Goal: Task Accomplishment & Management: Manage account settings

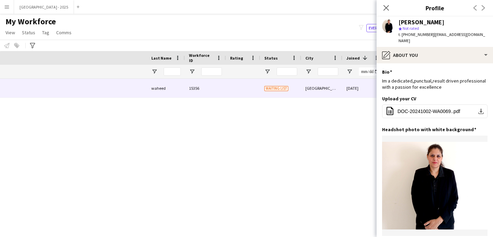
scroll to position [0, 231]
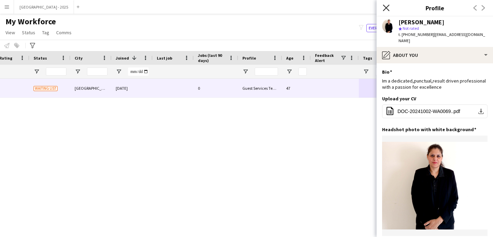
click at [386, 6] on icon "Close pop-in" at bounding box center [386, 7] width 7 height 7
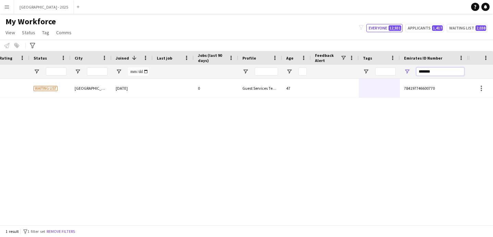
click at [426, 74] on input "*******" at bounding box center [440, 71] width 48 height 8
paste input "Emirates ID Number Filter Input"
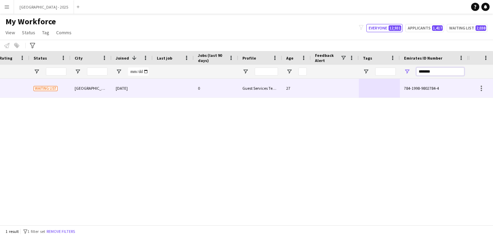
type input "*******"
click at [317, 94] on div at bounding box center [335, 88] width 48 height 19
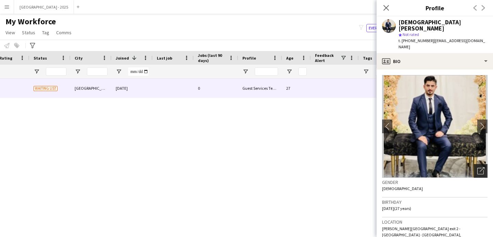
click at [477, 167] on icon "Open photos pop-in" at bounding box center [480, 170] width 7 height 7
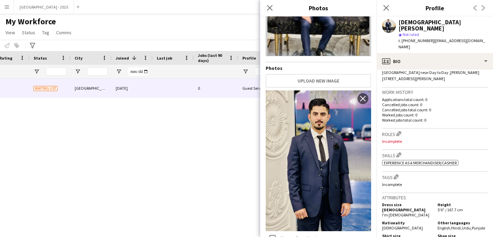
scroll to position [169, 0]
click at [396, 130] on button "Edit crew company roles" at bounding box center [398, 133] width 7 height 7
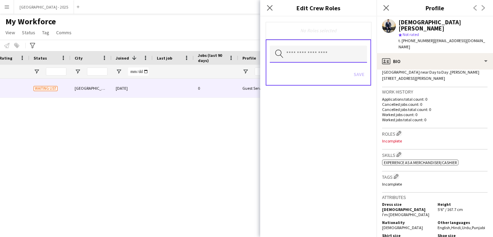
click at [330, 58] on input "text" at bounding box center [318, 54] width 97 height 17
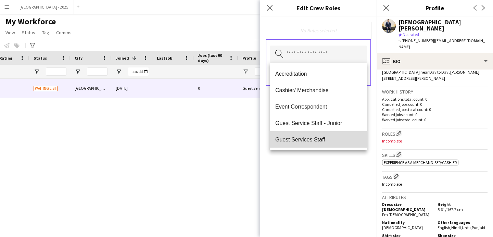
click at [325, 134] on mat-option "Guest Services Staff" at bounding box center [318, 139] width 97 height 16
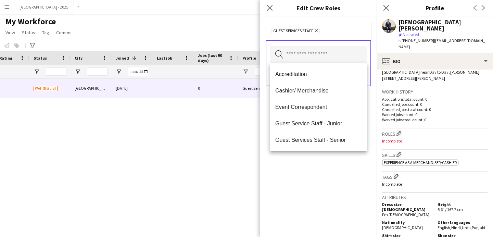
click at [343, 181] on div "Guest Services Staff Remove Search by role type Save" at bounding box center [318, 126] width 116 height 220
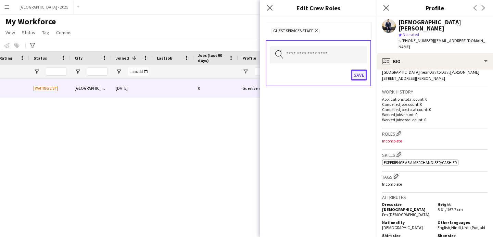
click at [361, 76] on button "Save" at bounding box center [359, 74] width 16 height 11
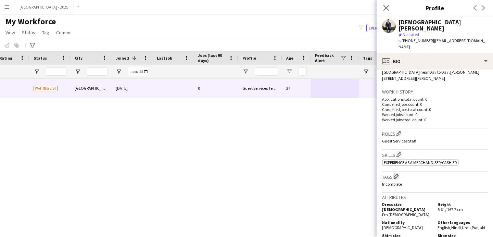
click at [396, 174] on app-icon "Edit crew company tags" at bounding box center [396, 176] width 5 height 5
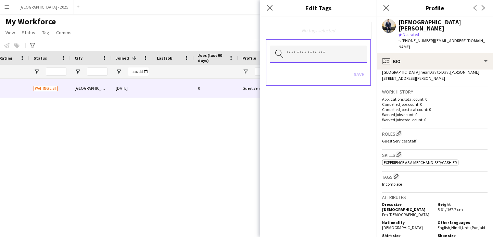
click at [329, 49] on input "text" at bounding box center [318, 54] width 97 height 17
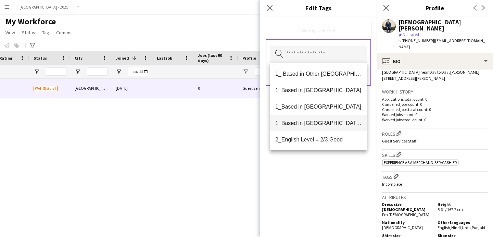
click at [334, 127] on mat-option "1_Based in [GEOGRAPHIC_DATA]/[GEOGRAPHIC_DATA]/Ajman" at bounding box center [318, 123] width 97 height 16
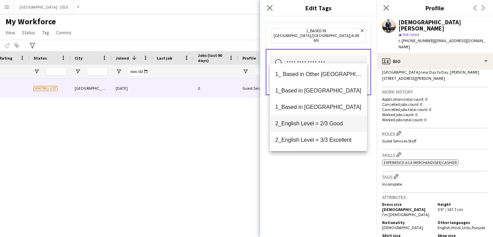
click at [333, 125] on span "2_English Level = 2/3 Good" at bounding box center [318, 123] width 86 height 7
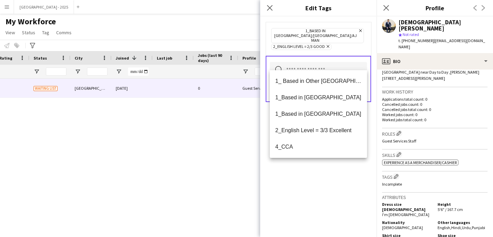
drag, startPoint x: 346, startPoint y: 181, endPoint x: 348, endPoint y: 99, distance: 81.8
click at [346, 181] on div "1_Based in [GEOGRAPHIC_DATA]/[GEOGRAPHIC_DATA]/Ajman Remove 2_English Level = 2…" at bounding box center [318, 126] width 116 height 220
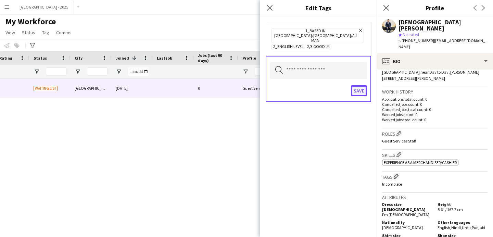
click at [360, 85] on button "Save" at bounding box center [359, 90] width 16 height 11
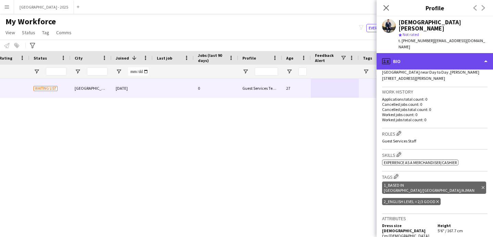
click at [425, 53] on div "profile Bio" at bounding box center [434, 61] width 116 height 16
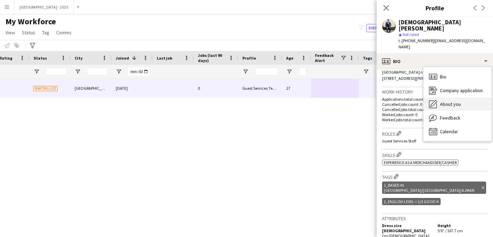
click at [450, 97] on div "About you About you" at bounding box center [457, 104] width 68 height 14
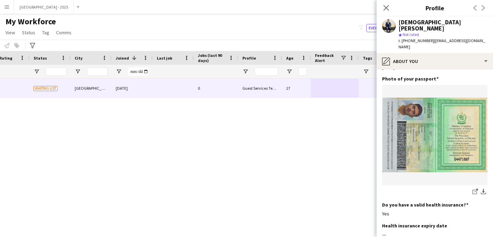
scroll to position [272, 0]
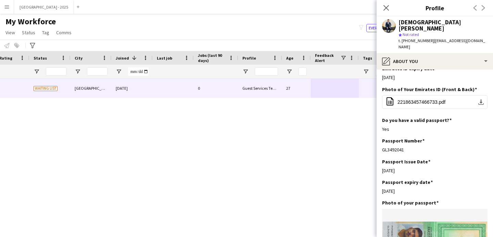
click at [381, 9] on div "Close pop-in" at bounding box center [385, 8] width 19 height 16
drag, startPoint x: 385, startPoint y: 7, endPoint x: 99, endPoint y: 100, distance: 300.8
click at [385, 7] on icon "Close pop-in" at bounding box center [385, 7] width 5 height 5
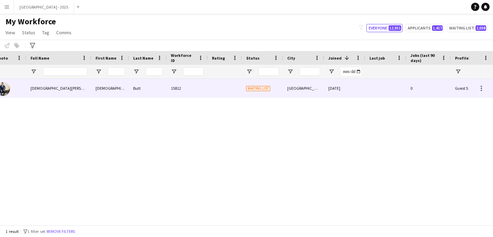
scroll to position [0, 0]
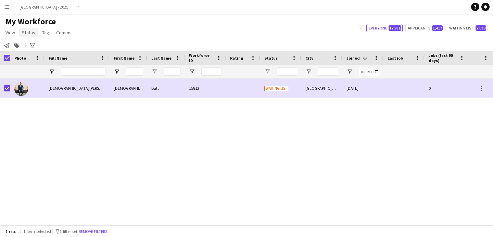
click at [31, 34] on span "Status" at bounding box center [28, 32] width 13 height 6
click at [31, 47] on span "Edit" at bounding box center [29, 47] width 8 height 6
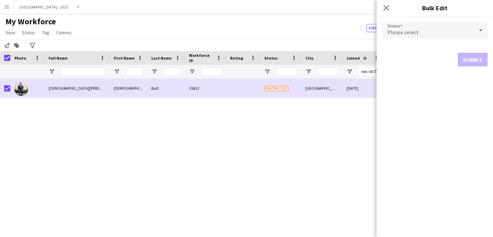
click at [401, 36] on div "Please select" at bounding box center [428, 30] width 92 height 16
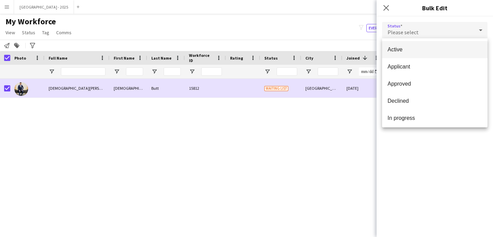
click at [400, 42] on mat-option "Active" at bounding box center [434, 49] width 105 height 17
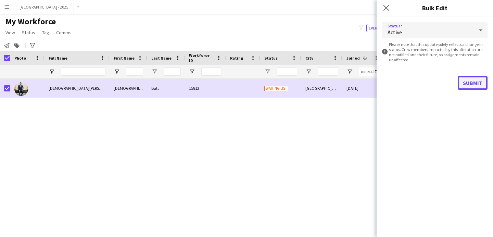
click at [475, 82] on button "Submit" at bounding box center [473, 83] width 30 height 14
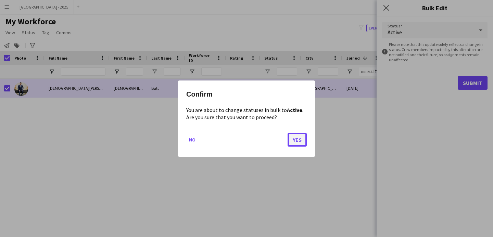
click at [302, 140] on button "Yes" at bounding box center [296, 139] width 19 height 14
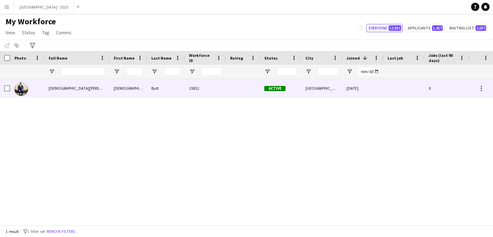
click at [34, 87] on div at bounding box center [27, 88] width 34 height 19
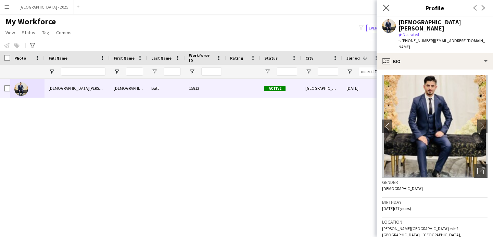
click at [384, 12] on app-icon "Close pop-in" at bounding box center [386, 8] width 10 height 10
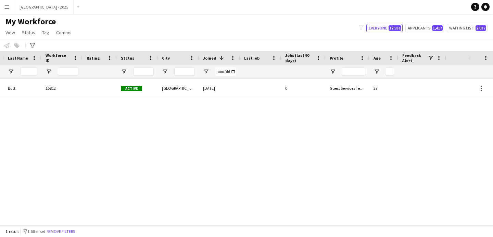
scroll to position [0, 231]
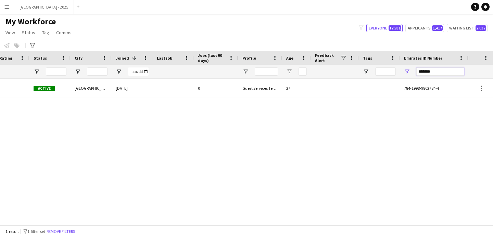
click at [426, 69] on input "*******" at bounding box center [440, 71] width 48 height 8
paste input "Emirates ID Number Filter Input"
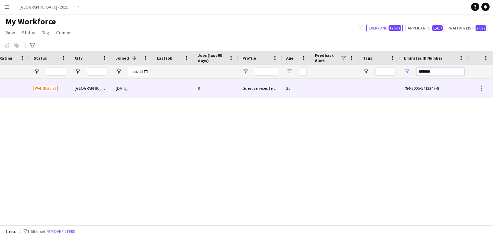
type input "*******"
click at [247, 95] on div "Guest Services Team" at bounding box center [260, 88] width 44 height 19
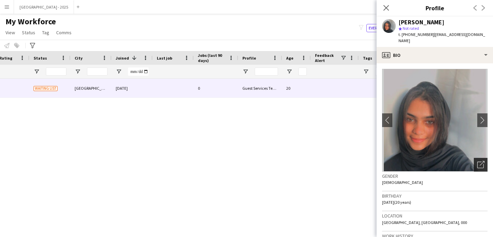
click at [479, 161] on icon at bounding box center [481, 163] width 5 height 5
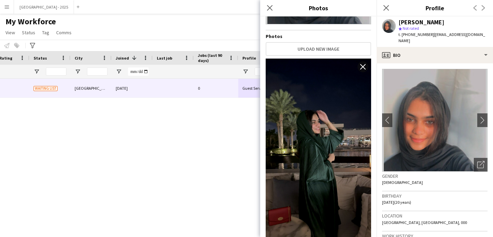
scroll to position [119, 0]
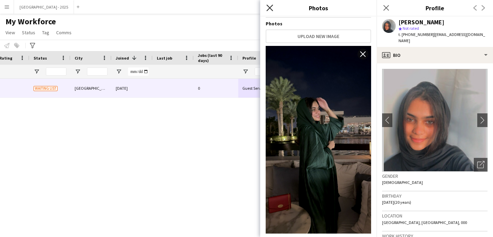
click at [269, 8] on icon at bounding box center [269, 7] width 7 height 7
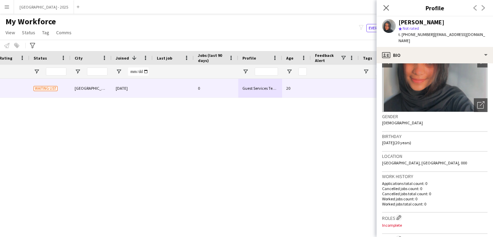
scroll to position [0, 0]
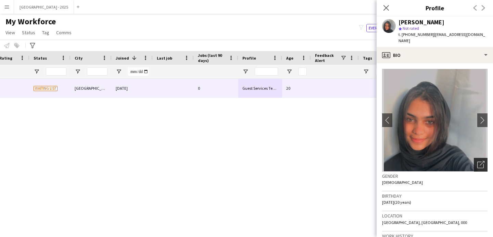
click at [478, 161] on icon "Open photos pop-in" at bounding box center [480, 164] width 7 height 7
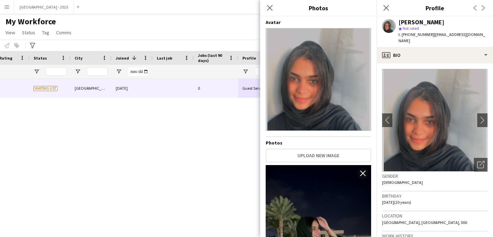
scroll to position [119, 0]
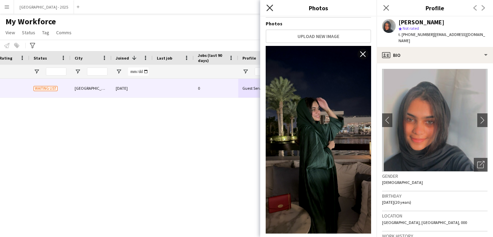
click at [268, 5] on icon at bounding box center [269, 7] width 7 height 7
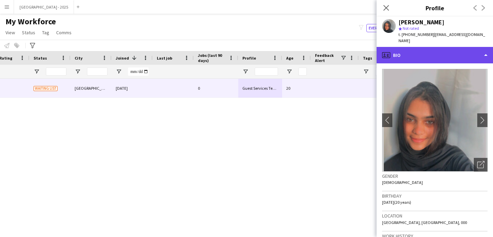
click at [417, 47] on div "profile Bio" at bounding box center [434, 55] width 116 height 16
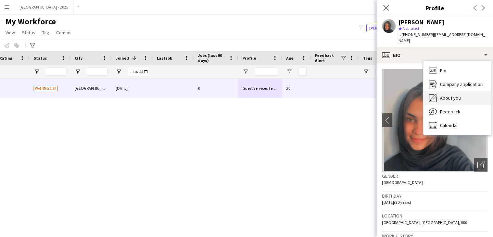
click at [447, 91] on div "About you About you" at bounding box center [457, 98] width 68 height 14
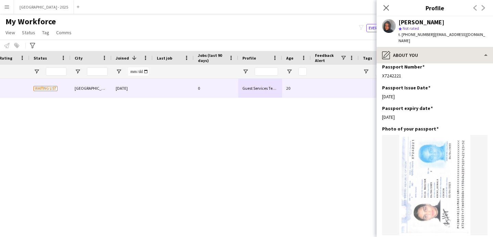
scroll to position [413, 0]
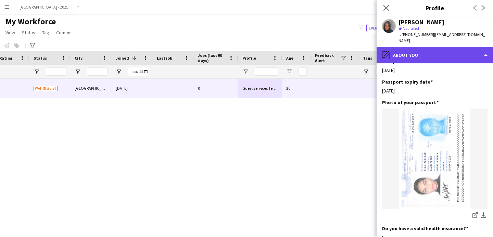
click at [419, 47] on div "pencil4 About you" at bounding box center [434, 55] width 116 height 16
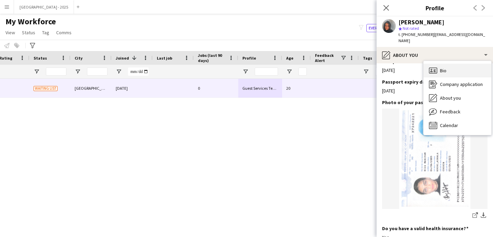
click at [459, 70] on div "Bio Bio" at bounding box center [457, 71] width 68 height 14
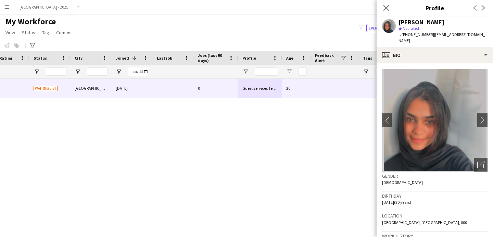
scroll to position [144, 0]
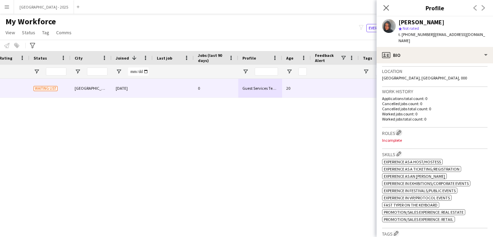
click at [398, 130] on app-icon "Edit crew company roles" at bounding box center [398, 132] width 5 height 5
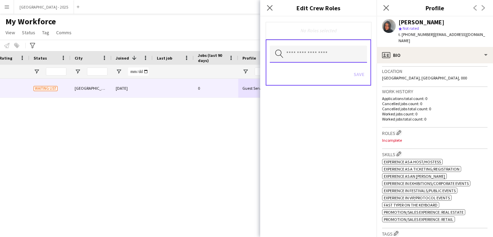
click at [332, 61] on input "text" at bounding box center [318, 54] width 97 height 17
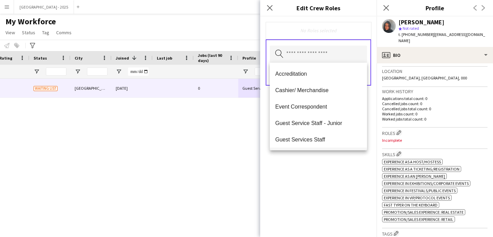
click at [331, 139] on span "Guest Services Staff" at bounding box center [318, 139] width 86 height 7
click at [321, 140] on span "Guest Services Staff - Senior" at bounding box center [318, 140] width 86 height 7
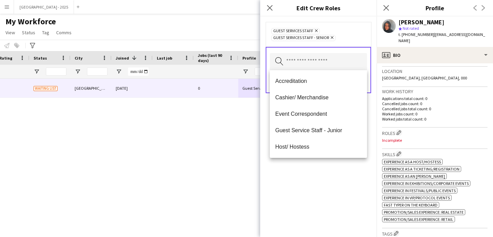
click at [329, 194] on div "Guest Services Staff Remove Guest Services Staff - Senior Remove Search by role…" at bounding box center [318, 126] width 116 height 220
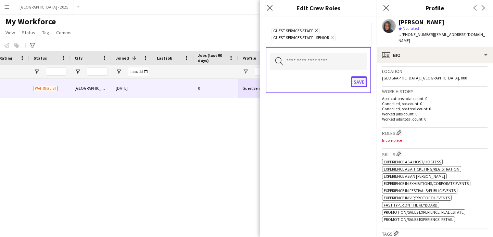
click at [357, 78] on button "Save" at bounding box center [359, 81] width 16 height 11
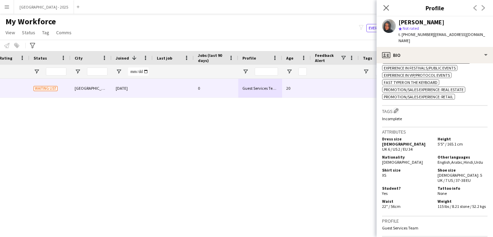
scroll to position [270, 0]
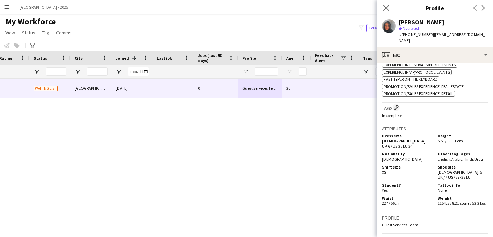
click at [399, 108] on h3 "Tags Edit crew company tags" at bounding box center [434, 107] width 105 height 7
click at [394, 105] on app-icon "Edit crew company tags" at bounding box center [396, 107] width 5 height 5
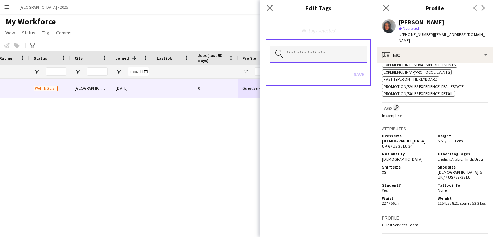
click at [311, 54] on input "text" at bounding box center [318, 54] width 97 height 17
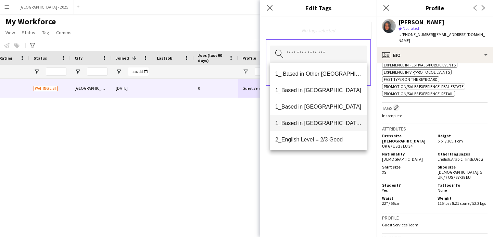
click at [317, 121] on span "1_Based in [GEOGRAPHIC_DATA]/[GEOGRAPHIC_DATA]/Ajman" at bounding box center [318, 123] width 86 height 7
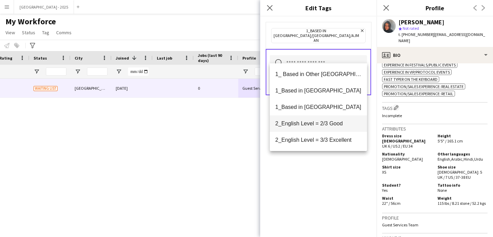
click at [318, 128] on mat-option "2_English Level = 2/3 Good" at bounding box center [318, 123] width 97 height 16
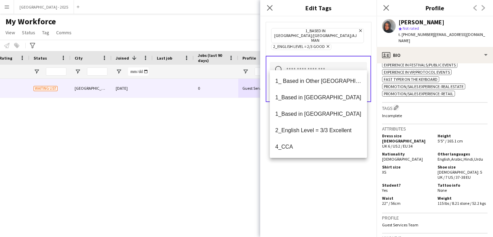
drag, startPoint x: 321, startPoint y: 174, endPoint x: 339, endPoint y: 106, distance: 70.5
click at [321, 174] on div "1_Based in [GEOGRAPHIC_DATA]/[GEOGRAPHIC_DATA]/Ajman Remove 2_English Level = 2…" at bounding box center [318, 126] width 116 height 220
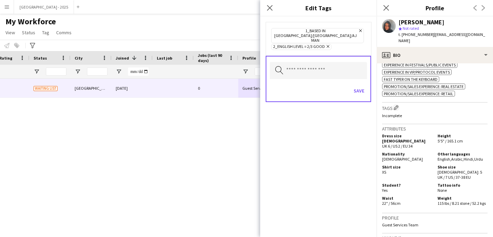
click at [358, 71] on div "Search by tag name Save" at bounding box center [318, 79] width 105 height 46
click at [357, 85] on button "Save" at bounding box center [359, 90] width 16 height 11
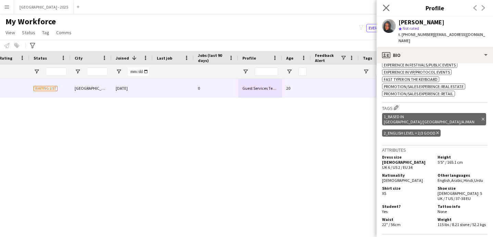
click at [389, 4] on app-icon "Close pop-in" at bounding box center [386, 8] width 10 height 10
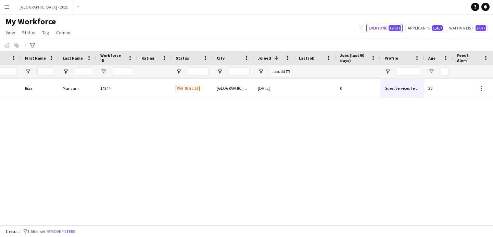
scroll to position [0, 0]
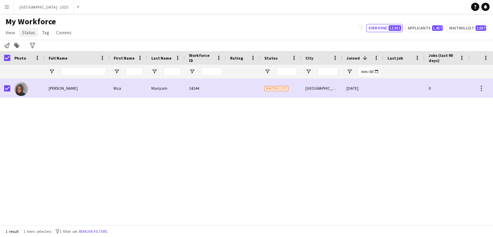
click at [29, 31] on span "Status" at bounding box center [28, 32] width 13 height 6
click at [43, 44] on link "Edit" at bounding box center [44, 47] width 48 height 14
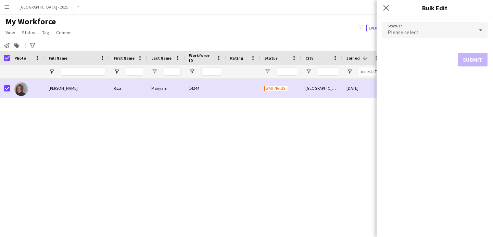
click at [429, 26] on div "Please select" at bounding box center [428, 30] width 92 height 16
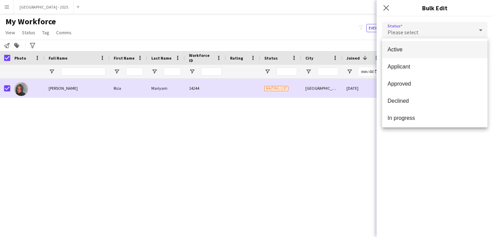
click at [408, 51] on span "Active" at bounding box center [434, 49] width 94 height 7
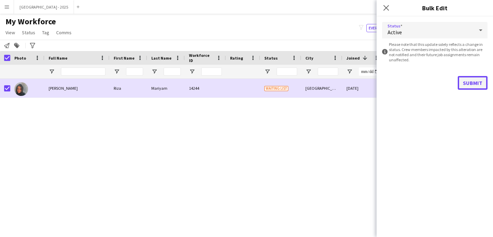
click at [476, 83] on button "Submit" at bounding box center [473, 83] width 30 height 14
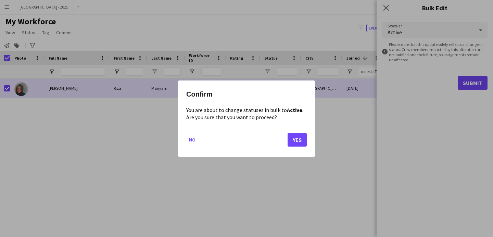
click at [285, 137] on mat-dialog-actions "No Yes" at bounding box center [246, 141] width 120 height 29
click at [290, 138] on button "Yes" at bounding box center [296, 139] width 19 height 14
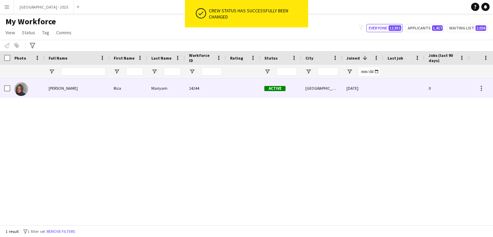
click at [40, 90] on div at bounding box center [27, 88] width 34 height 19
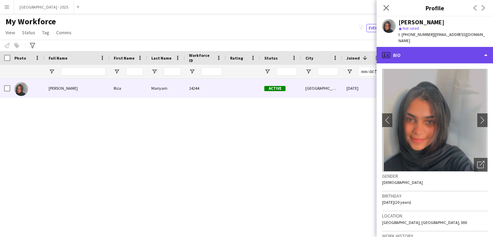
click at [432, 47] on div "profile Bio" at bounding box center [434, 55] width 116 height 16
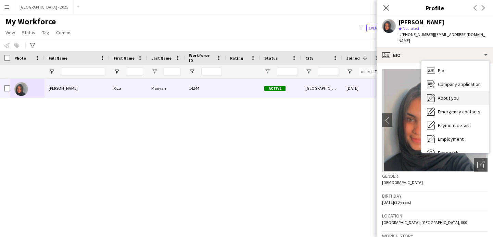
click at [446, 95] on span "About you" at bounding box center [448, 98] width 21 height 6
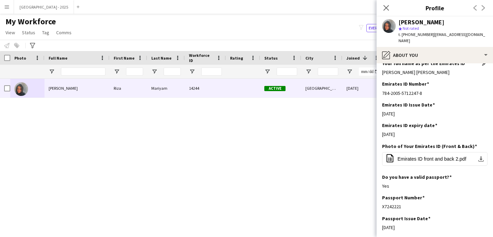
scroll to position [244, 0]
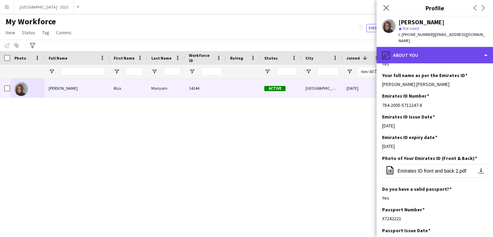
click at [417, 52] on div "pencil4 About you" at bounding box center [434, 55] width 116 height 16
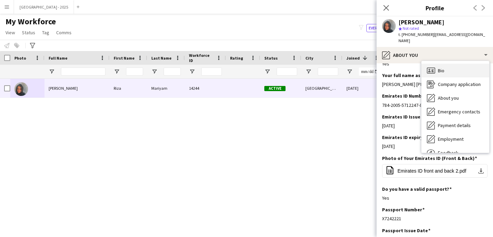
click at [449, 67] on div "Bio Bio" at bounding box center [455, 71] width 68 height 14
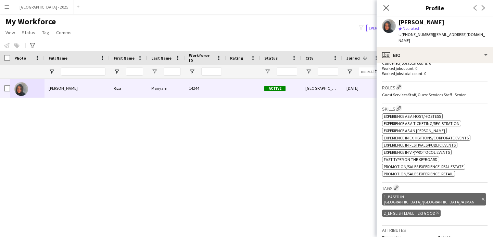
scroll to position [190, 0]
click at [437, 211] on icon at bounding box center [437, 212] width 3 height 3
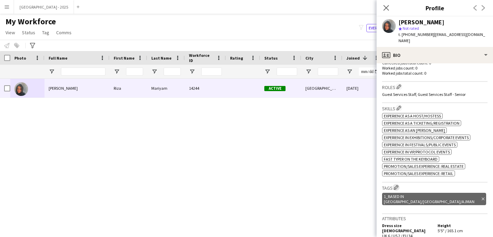
click at [396, 185] on app-icon "Edit crew company tags" at bounding box center [396, 187] width 5 height 5
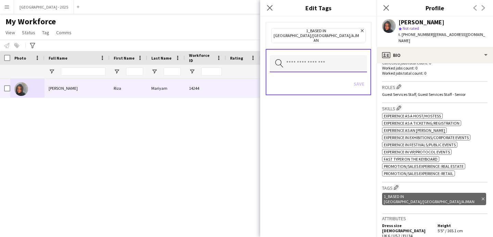
click at [294, 55] on input "text" at bounding box center [318, 63] width 97 height 17
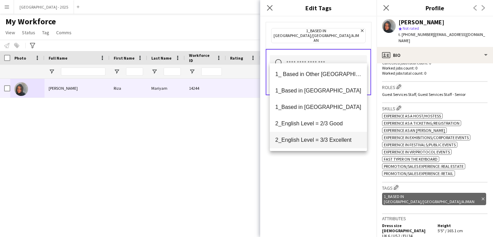
click at [338, 146] on mat-option "2_English Level = 3/3 Excellent" at bounding box center [318, 140] width 97 height 16
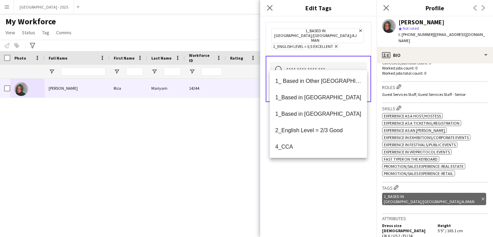
click at [335, 169] on div "1_Based in [GEOGRAPHIC_DATA]/[GEOGRAPHIC_DATA]/Ajman Remove 2_English Level = 3…" at bounding box center [318, 126] width 116 height 220
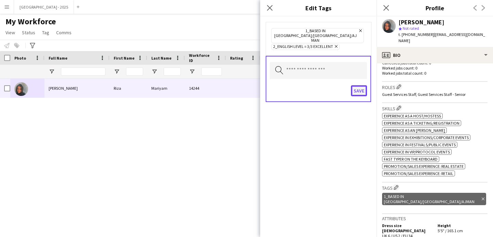
click at [358, 85] on button "Save" at bounding box center [359, 90] width 16 height 11
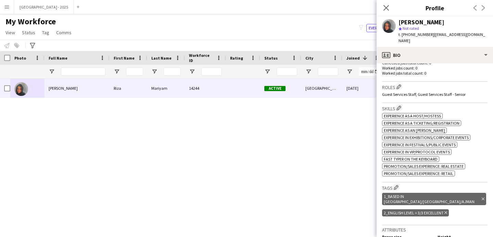
scroll to position [0, 0]
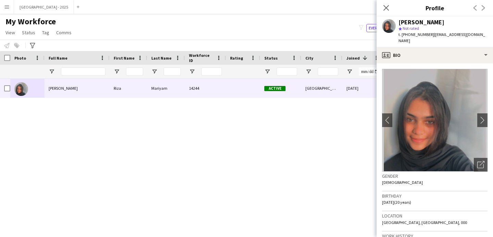
click at [385, 2] on div "Close pop-in" at bounding box center [385, 8] width 19 height 16
click at [385, 5] on icon "Close pop-in" at bounding box center [386, 7] width 7 height 7
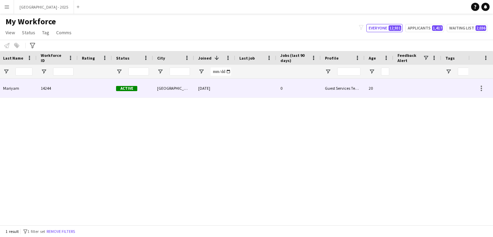
scroll to position [0, 231]
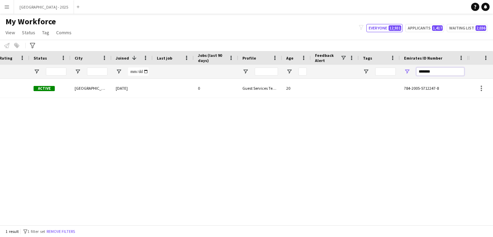
click at [429, 75] on input "*******" at bounding box center [440, 71] width 48 height 8
click at [428, 74] on input "*******" at bounding box center [440, 71] width 48 height 8
paste input "Emirates ID Number Filter Input"
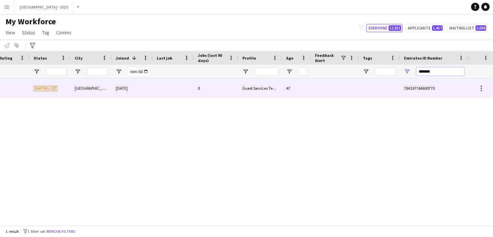
type input "*******"
click at [328, 84] on div at bounding box center [335, 88] width 48 height 19
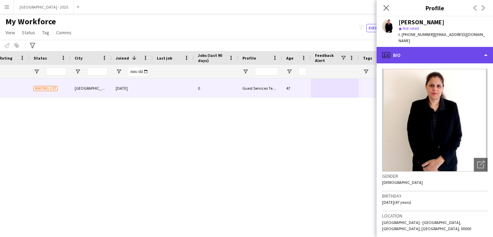
click at [423, 54] on div "profile Bio" at bounding box center [434, 55] width 116 height 16
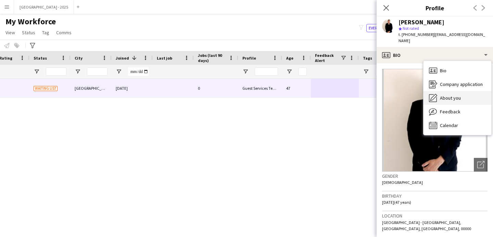
click at [442, 95] on span "About you" at bounding box center [450, 98] width 21 height 6
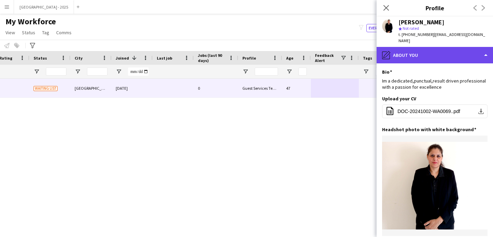
click at [424, 56] on div "pencil4 About you" at bounding box center [434, 55] width 116 height 16
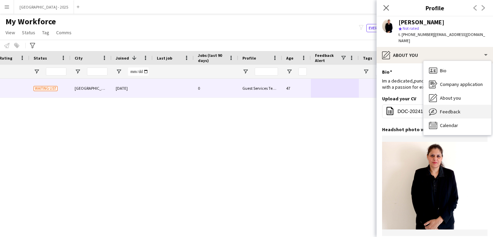
click at [441, 108] on span "Feedback" at bounding box center [450, 111] width 21 height 6
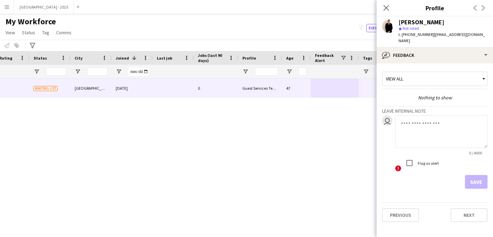
click at [432, 138] on textarea at bounding box center [441, 131] width 92 height 33
type textarea "*"
click at [452, 134] on textarea at bounding box center [441, 131] width 92 height 33
type textarea "**********"
click at [477, 179] on button "Save" at bounding box center [476, 182] width 23 height 14
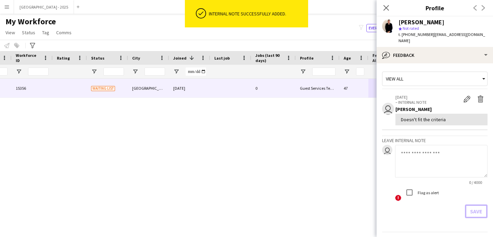
scroll to position [0, 115]
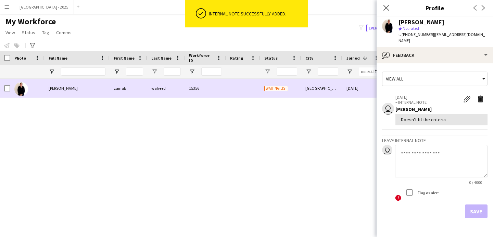
drag, startPoint x: 2, startPoint y: 91, endPoint x: 17, endPoint y: 69, distance: 26.8
click at [2, 90] on div at bounding box center [5, 88] width 10 height 19
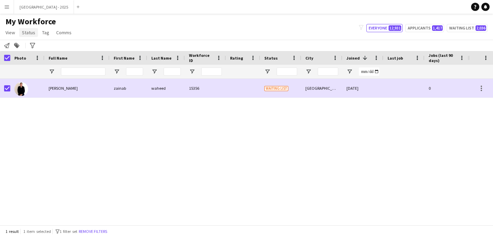
click at [20, 31] on link "Status" at bounding box center [28, 32] width 19 height 9
click at [27, 36] on link "Status" at bounding box center [28, 32] width 19 height 9
click at [31, 39] on app-page-menu "View Views Default view New view Update view Delete view Edit name Customise vi…" at bounding box center [39, 33] width 78 height 13
click at [30, 34] on span "Status" at bounding box center [28, 32] width 13 height 6
click at [34, 44] on link "Edit" at bounding box center [44, 47] width 48 height 14
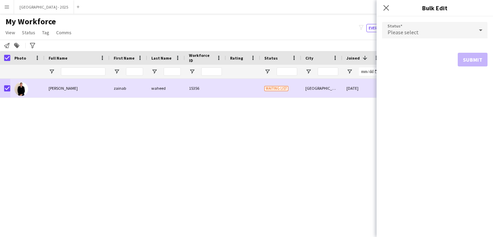
click at [425, 36] on div "Please select" at bounding box center [428, 30] width 92 height 16
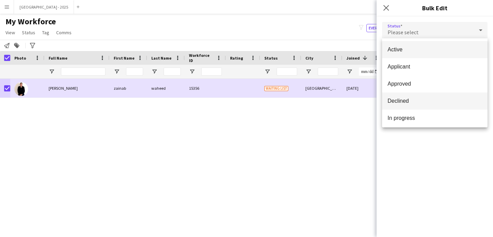
click at [406, 100] on span "Declined" at bounding box center [434, 101] width 94 height 7
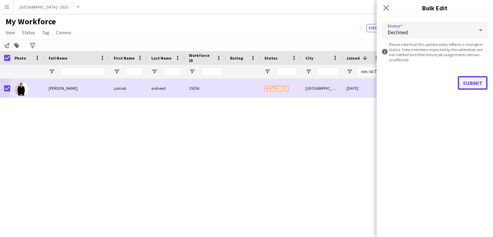
click at [483, 88] on button "Submit" at bounding box center [473, 83] width 30 height 14
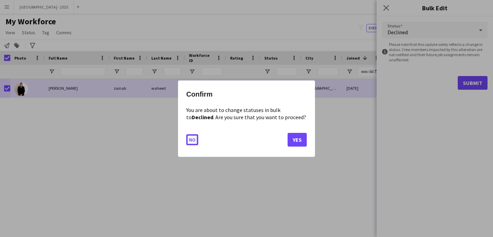
click at [193, 138] on button "No" at bounding box center [192, 139] width 12 height 11
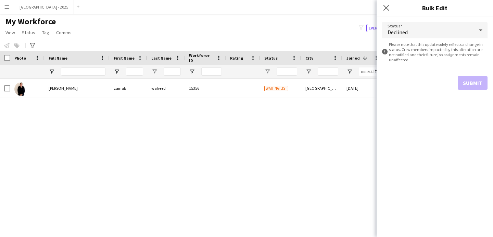
click at [420, 29] on div "Declined" at bounding box center [428, 30] width 92 height 16
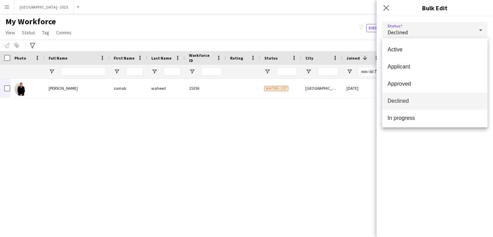
drag, startPoint x: 424, startPoint y: 44, endPoint x: 415, endPoint y: 35, distance: 12.6
click at [424, 44] on mat-option "Active" at bounding box center [434, 49] width 105 height 17
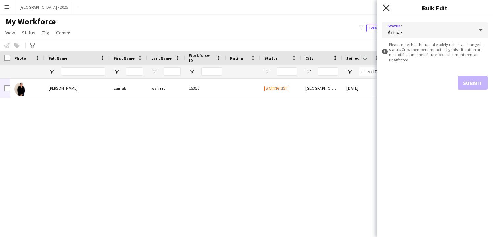
click at [387, 8] on icon "Close pop-in" at bounding box center [386, 7] width 7 height 7
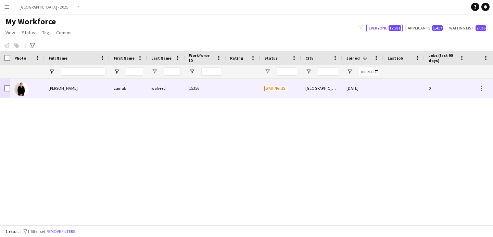
click at [337, 88] on div "[GEOGRAPHIC_DATA]" at bounding box center [321, 88] width 41 height 19
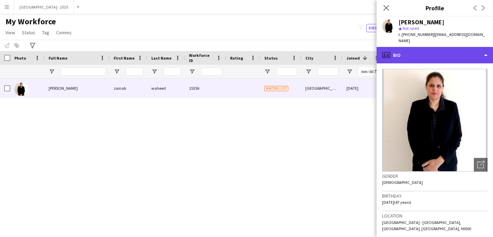
click at [417, 54] on div "profile Bio" at bounding box center [434, 55] width 116 height 16
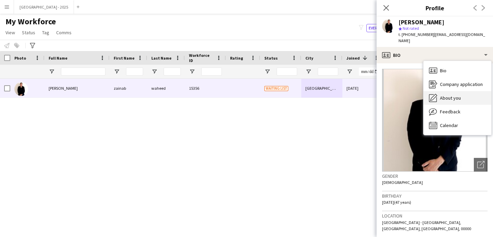
click at [444, 95] on span "About you" at bounding box center [450, 98] width 21 height 6
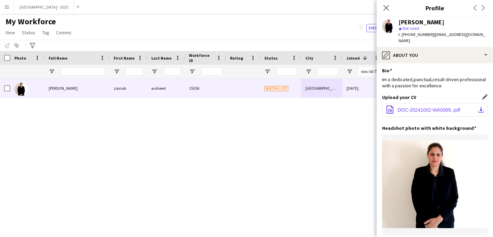
click at [425, 103] on button "office-file-sheet DOC-20241002-WA0069..pdf download-bottom" at bounding box center [434, 110] width 105 height 14
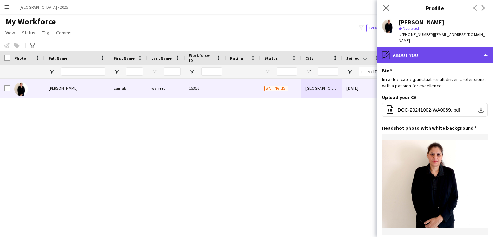
click at [416, 51] on div "pencil4 About you" at bounding box center [434, 55] width 116 height 16
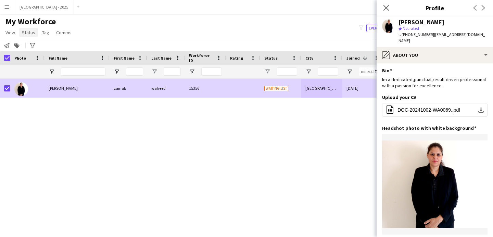
click at [28, 33] on span "Status" at bounding box center [28, 32] width 13 height 6
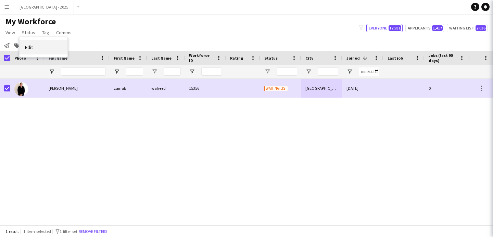
click at [36, 43] on link "Edit" at bounding box center [44, 47] width 48 height 14
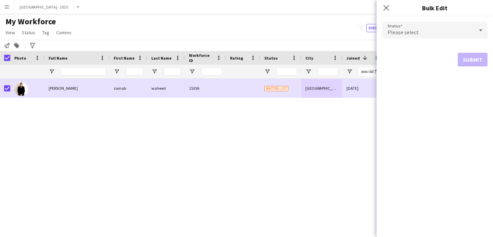
click at [417, 30] on div "Please select" at bounding box center [428, 30] width 92 height 16
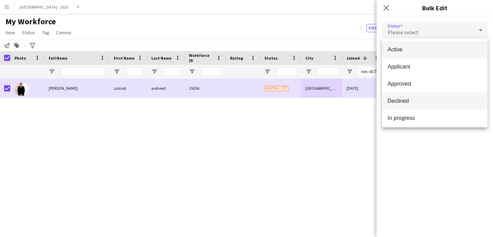
click at [412, 98] on span "Declined" at bounding box center [434, 101] width 94 height 7
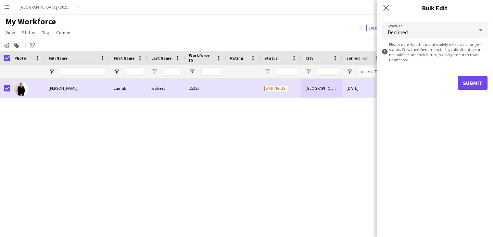
click at [450, 80] on div "Submit" at bounding box center [434, 83] width 105 height 14
click at [461, 84] on button "Submit" at bounding box center [473, 83] width 30 height 14
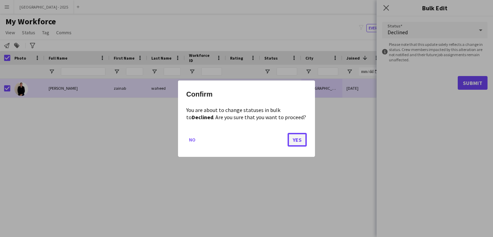
click at [299, 139] on button "Yes" at bounding box center [296, 139] width 19 height 14
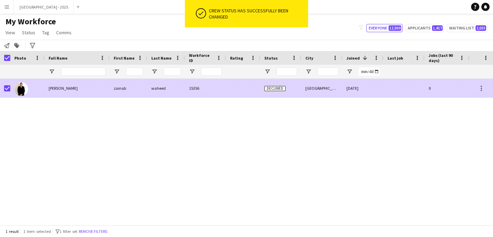
click at [138, 89] on div "zainab" at bounding box center [128, 88] width 38 height 19
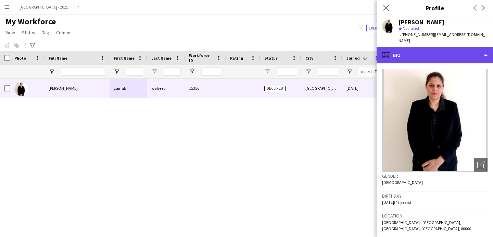
click at [423, 52] on div "profile Bio" at bounding box center [434, 55] width 116 height 16
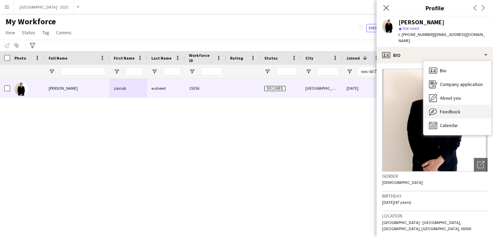
click at [442, 105] on div "Feedback Feedback" at bounding box center [457, 112] width 68 height 14
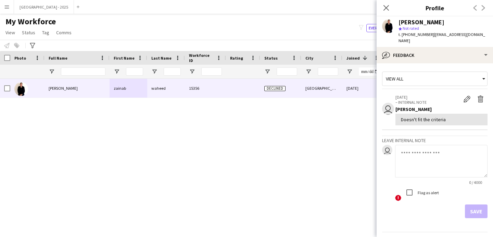
click at [387, 7] on icon at bounding box center [385, 7] width 5 height 5
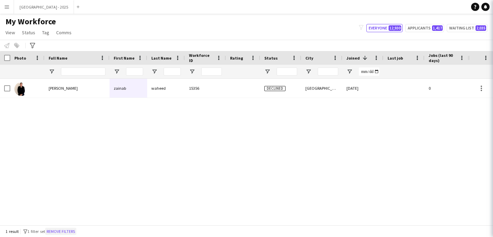
click at [62, 232] on button "Remove filters" at bounding box center [60, 232] width 31 height 8
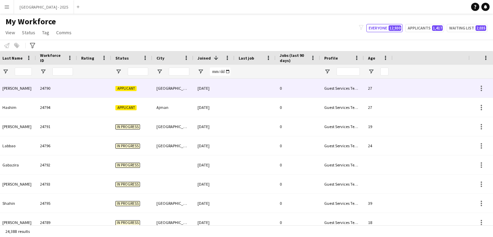
scroll to position [0, 231]
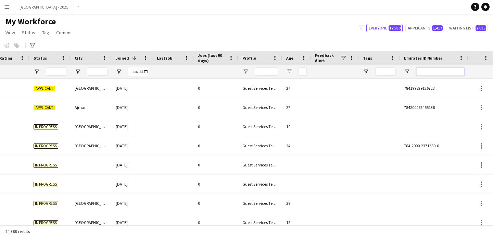
click at [441, 70] on input "Emirates ID Number Filter Input" at bounding box center [440, 71] width 48 height 8
paste input "*******"
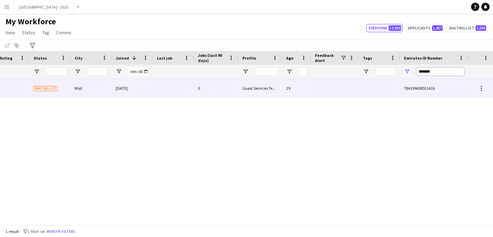
type input "*******"
click at [171, 79] on div at bounding box center [173, 88] width 41 height 19
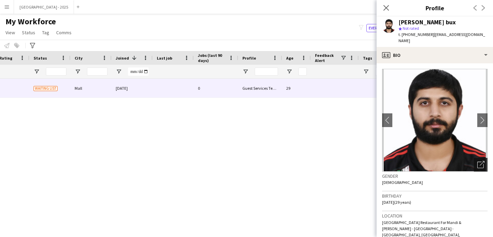
click at [477, 162] on icon at bounding box center [480, 165] width 7 height 7
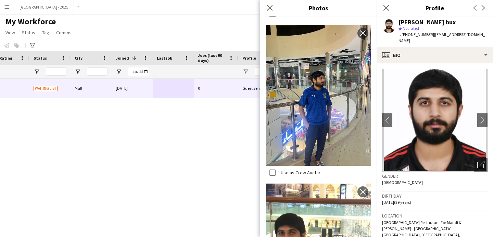
scroll to position [378, 0]
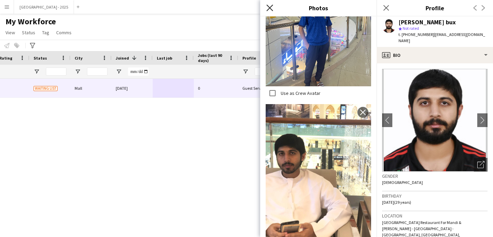
click at [269, 9] on icon "Close pop-in" at bounding box center [269, 7] width 7 height 7
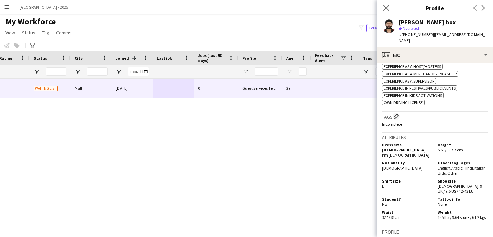
scroll to position [267, 0]
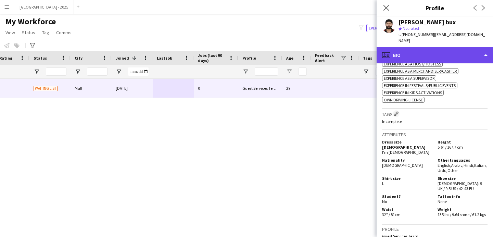
click at [419, 50] on div "profile Bio" at bounding box center [434, 55] width 116 height 16
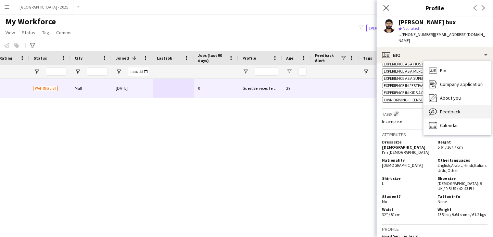
click at [444, 108] on span "Feedback" at bounding box center [450, 111] width 21 height 6
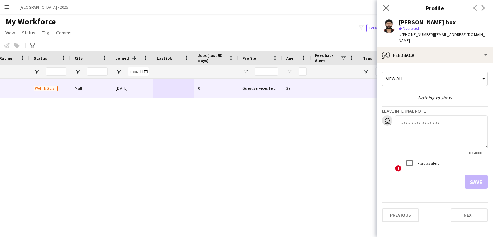
click at [422, 135] on textarea at bounding box center [441, 131] width 92 height 33
type textarea "**********"
click at [477, 175] on button "Save" at bounding box center [476, 182] width 23 height 14
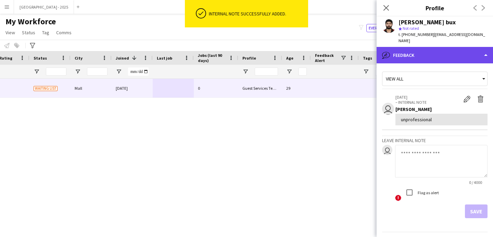
click at [396, 47] on div "bubble-pencil Feedback" at bounding box center [434, 55] width 116 height 16
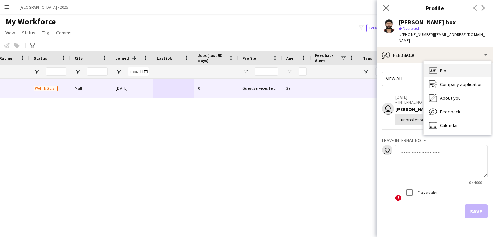
click at [444, 68] on div "Bio Bio" at bounding box center [457, 71] width 68 height 14
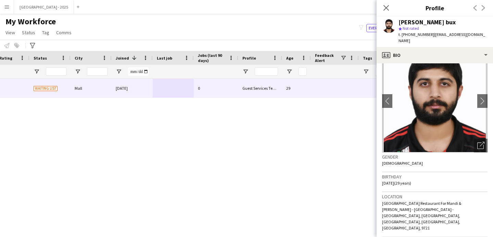
scroll to position [0, 0]
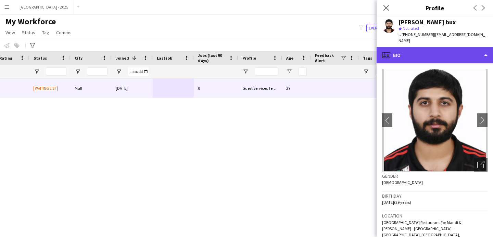
click at [431, 55] on div "profile Bio" at bounding box center [434, 55] width 116 height 16
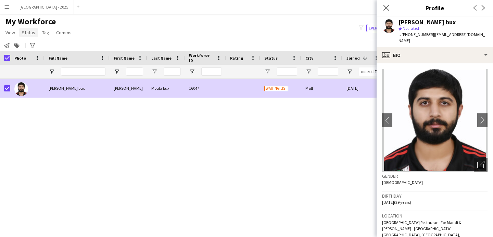
click at [29, 34] on span "Status" at bounding box center [28, 32] width 13 height 6
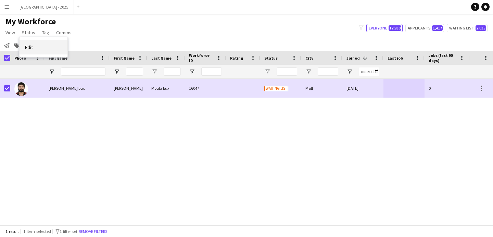
click at [35, 50] on link "Edit" at bounding box center [44, 47] width 48 height 14
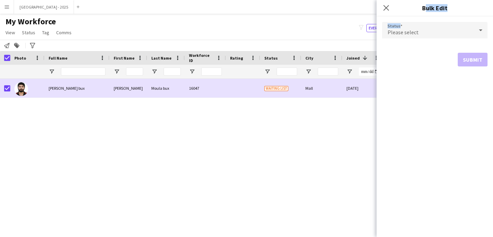
click at [377, 32] on app-popin "Close pop-in Bulk Edit Status Please select Submit" at bounding box center [434, 118] width 116 height 237
click at [402, 43] on form "Status Please select Submit" at bounding box center [434, 43] width 105 height 55
click at [401, 38] on div "Please select" at bounding box center [428, 30] width 92 height 16
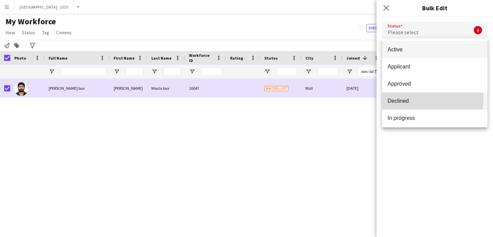
click at [400, 98] on span "Declined" at bounding box center [434, 101] width 94 height 7
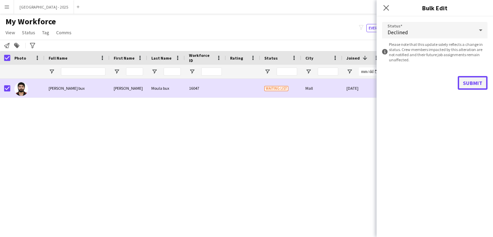
click at [479, 86] on button "Submit" at bounding box center [473, 83] width 30 height 14
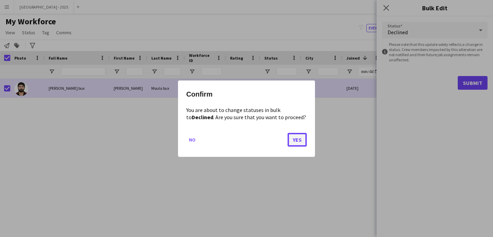
click at [287, 142] on button "Yes" at bounding box center [296, 139] width 19 height 14
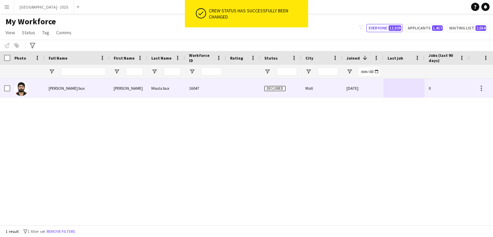
click at [34, 87] on div at bounding box center [27, 88] width 34 height 19
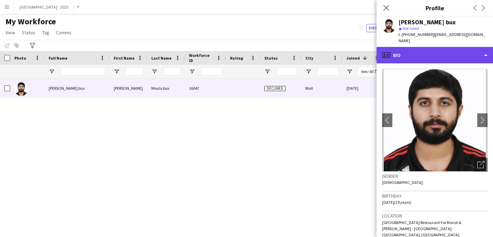
click at [429, 52] on div "profile Bio" at bounding box center [434, 55] width 116 height 16
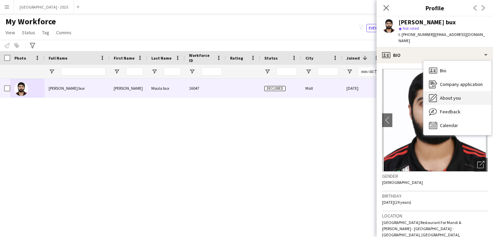
click at [449, 95] on span "About you" at bounding box center [450, 98] width 21 height 6
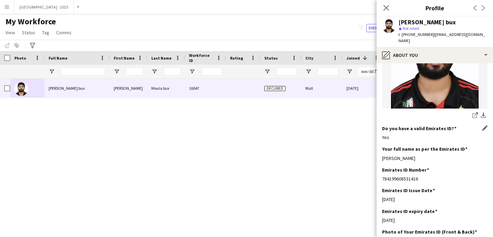
scroll to position [160, 0]
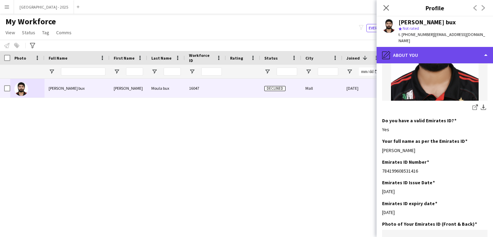
click at [430, 50] on div "pencil4 About you" at bounding box center [434, 55] width 116 height 16
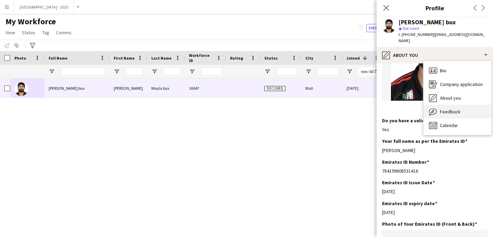
click at [447, 109] on div "Feedback Feedback" at bounding box center [457, 112] width 68 height 14
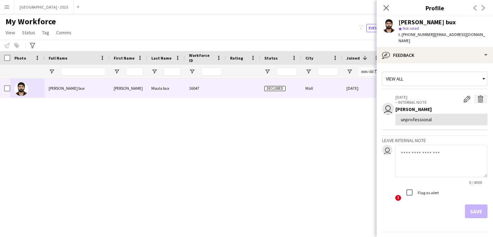
click at [477, 95] on app-icon "Delete internal note" at bounding box center [480, 98] width 7 height 7
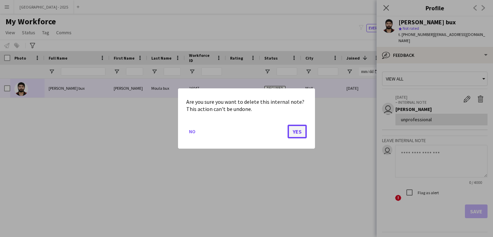
click at [304, 134] on button "Yes" at bounding box center [296, 132] width 19 height 14
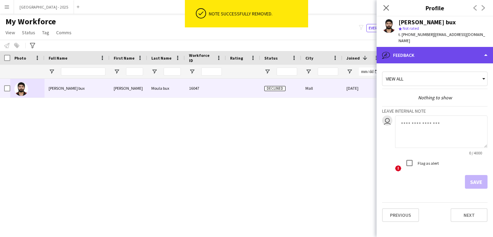
click at [402, 51] on div "bubble-pencil Feedback" at bounding box center [434, 55] width 116 height 16
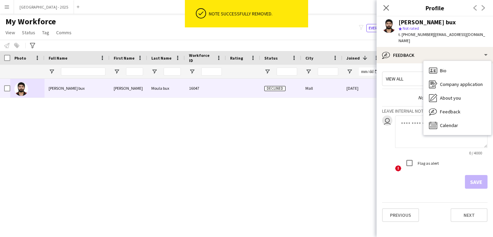
click at [411, 69] on div "View all Nothing to show Leave internal note user 0 / 4000 ! Flag as alert Save" at bounding box center [434, 129] width 105 height 120
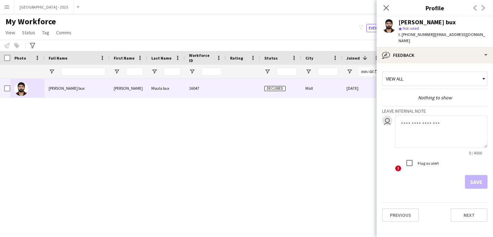
click at [429, 72] on div "View all" at bounding box center [431, 78] width 98 height 13
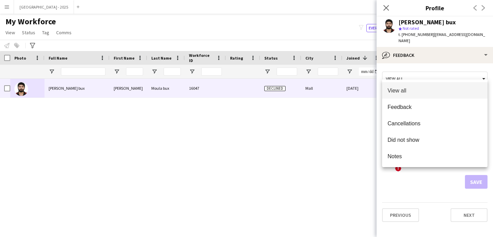
click at [433, 55] on div at bounding box center [246, 118] width 493 height 237
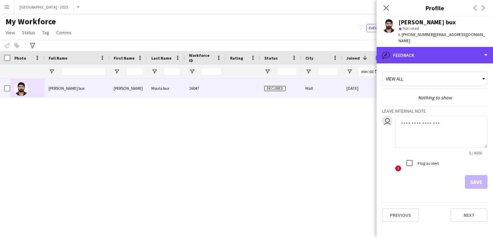
click at [435, 54] on div "bubble-pencil Feedback" at bounding box center [434, 55] width 116 height 16
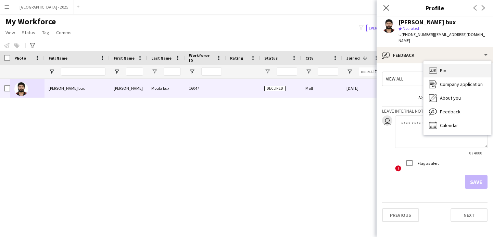
click at [442, 67] on span "Bio" at bounding box center [443, 70] width 7 height 6
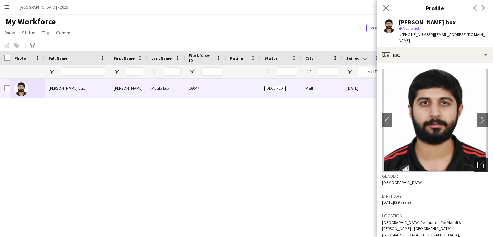
click at [480, 158] on div "Open photos pop-in" at bounding box center [481, 165] width 14 height 14
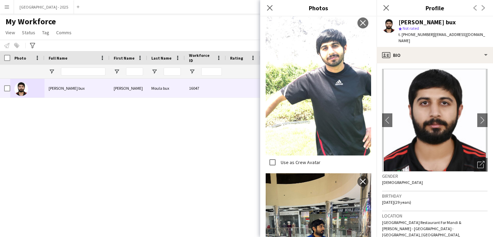
scroll to position [150, 0]
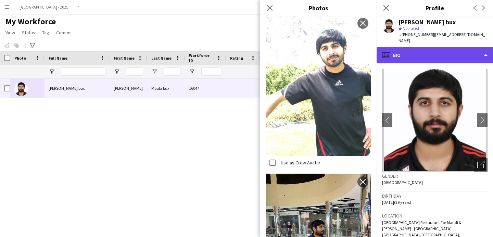
click at [408, 54] on div "profile Bio" at bounding box center [434, 55] width 116 height 16
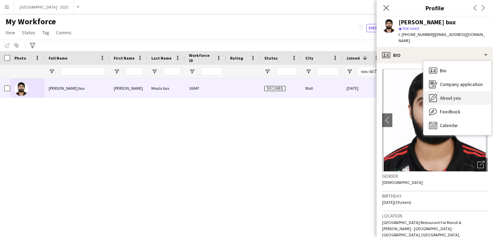
click at [451, 96] on div "About you About you" at bounding box center [457, 98] width 68 height 14
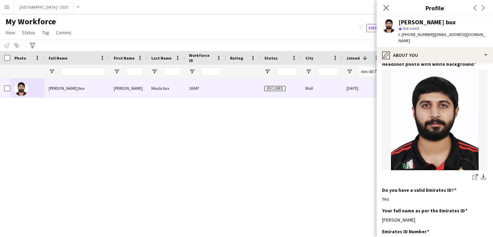
scroll to position [0, 0]
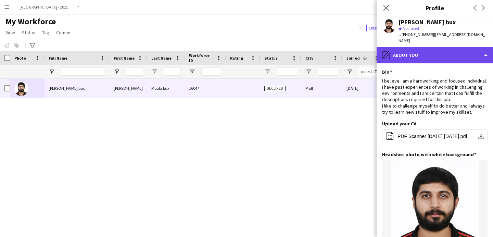
click at [418, 51] on div "pencil4 About you" at bounding box center [434, 55] width 116 height 16
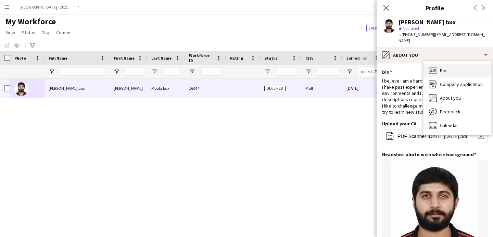
click at [457, 68] on div "Bio Bio" at bounding box center [457, 71] width 68 height 14
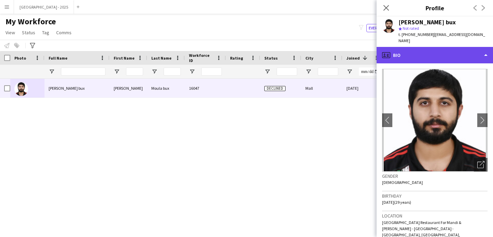
click at [443, 47] on div "profile Bio" at bounding box center [434, 55] width 116 height 16
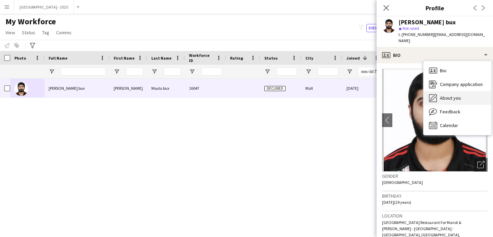
click at [459, 95] on span "About you" at bounding box center [450, 98] width 21 height 6
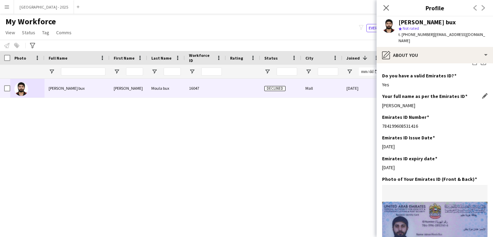
scroll to position [206, 0]
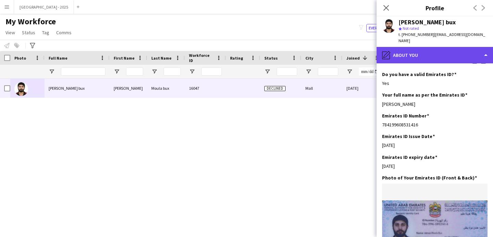
click at [424, 53] on div "pencil4 About you" at bounding box center [434, 55] width 116 height 16
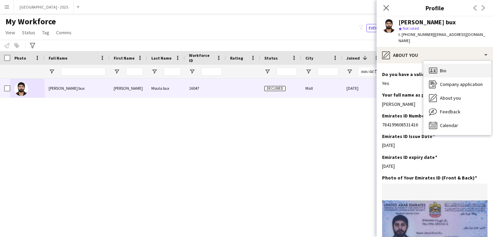
click at [434, 66] on icon "Bio" at bounding box center [433, 70] width 8 height 8
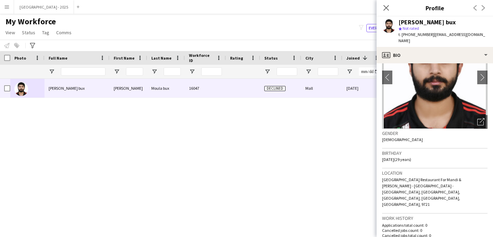
scroll to position [134, 0]
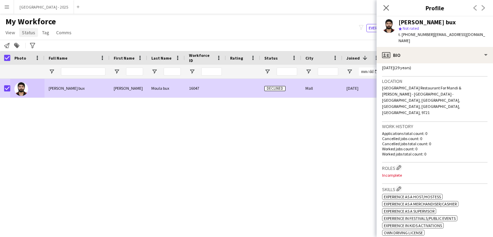
click at [26, 35] on span "Status" at bounding box center [28, 32] width 13 height 6
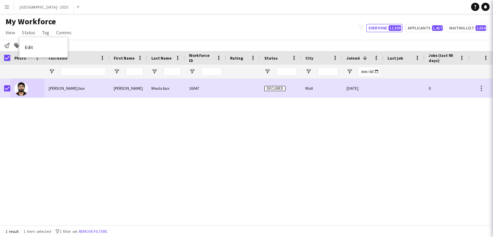
click at [33, 52] on link "Edit" at bounding box center [44, 47] width 48 height 14
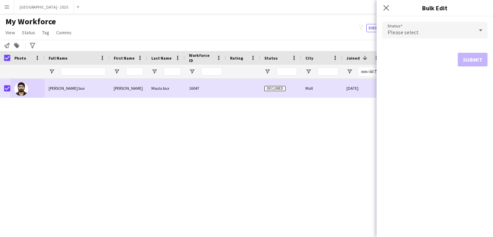
click at [434, 27] on div "Please select" at bounding box center [428, 30] width 92 height 16
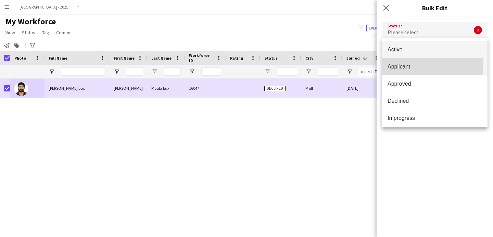
click at [400, 62] on mat-option "Applicant" at bounding box center [434, 66] width 105 height 17
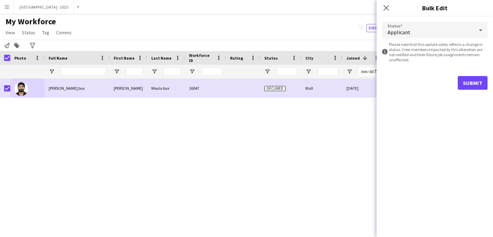
click at [403, 39] on form "Status Applicant information-circle Please note that this update solely reflect…" at bounding box center [434, 55] width 105 height 79
click at [402, 40] on form "Status Applicant information-circle Please note that this update solely reflect…" at bounding box center [434, 55] width 105 height 79
click at [402, 28] on div "Applicant" at bounding box center [428, 30] width 92 height 16
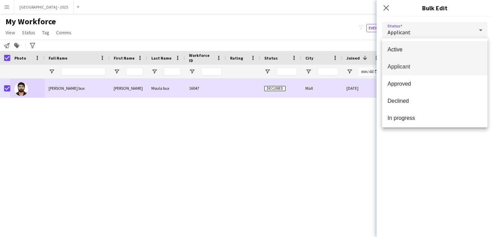
click at [402, 50] on span "Active" at bounding box center [434, 49] width 94 height 7
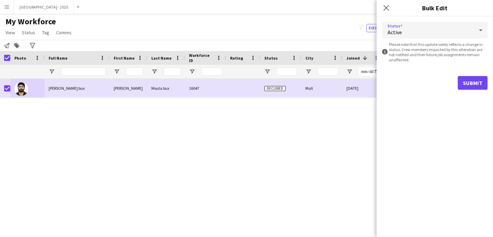
click at [464, 92] on form "Status Active information-circle Please note that this update solely reflects a…" at bounding box center [434, 55] width 105 height 79
click at [463, 89] on button "Submit" at bounding box center [473, 83] width 30 height 14
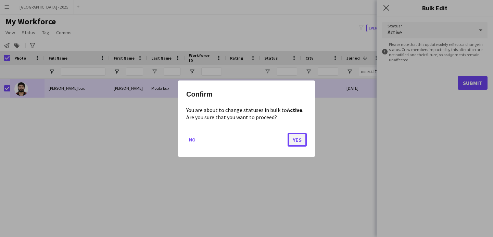
click at [293, 142] on button "Yes" at bounding box center [296, 139] width 19 height 14
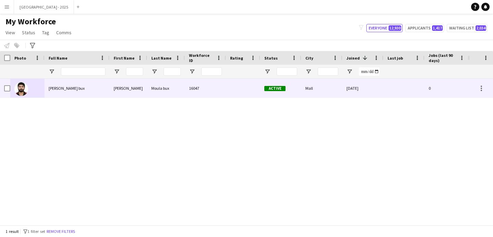
click at [29, 91] on div at bounding box center [27, 88] width 34 height 19
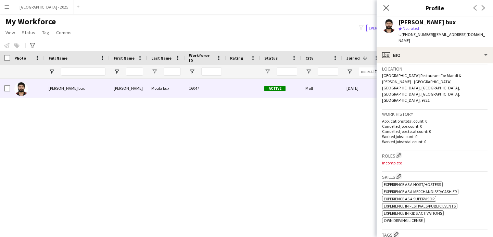
scroll to position [190, 0]
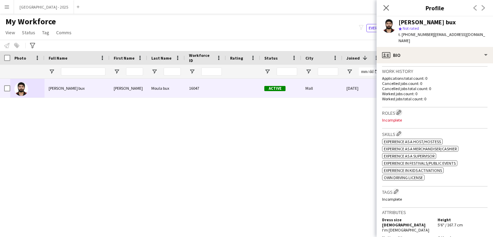
click at [396, 109] on button "Edit crew company roles" at bounding box center [398, 112] width 7 height 7
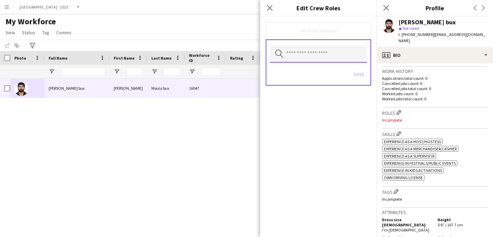
click at [304, 53] on input "text" at bounding box center [318, 54] width 97 height 17
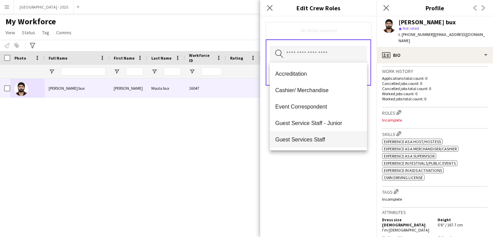
click at [318, 136] on span "Guest Services Staff" at bounding box center [318, 139] width 86 height 7
click at [318, 138] on span "Guest Services Staff - Senior" at bounding box center [318, 140] width 86 height 7
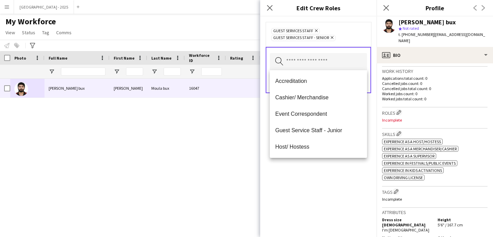
click at [349, 46] on div "Guest Services Staff Remove Guest Services Staff - Senior Remove" at bounding box center [318, 34] width 105 height 25
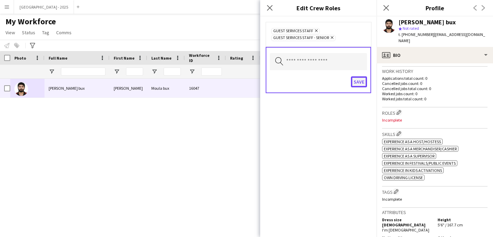
click at [362, 76] on button "Save" at bounding box center [359, 81] width 16 height 11
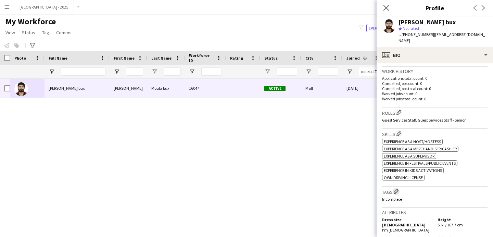
click at [396, 189] on app-icon "Edit crew company tags" at bounding box center [396, 191] width 5 height 5
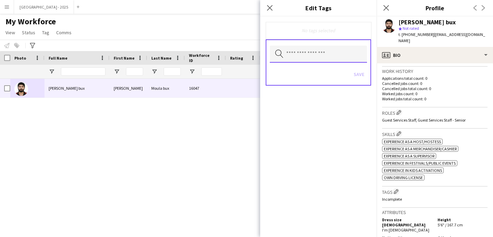
click at [309, 53] on input "text" at bounding box center [318, 54] width 97 height 17
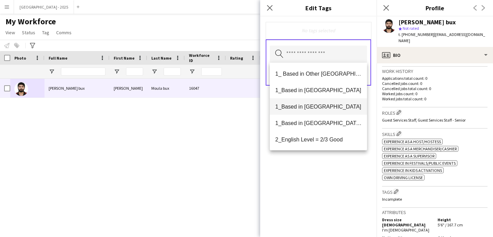
click at [318, 106] on span "1_Based in [GEOGRAPHIC_DATA]" at bounding box center [318, 106] width 86 height 7
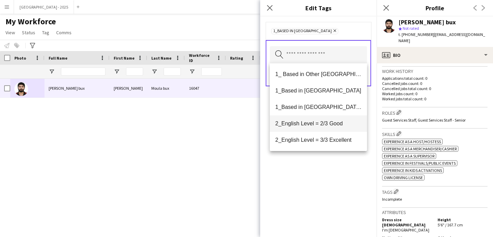
click at [325, 129] on mat-option "2_English Level = 2/3 Good" at bounding box center [318, 123] width 97 height 16
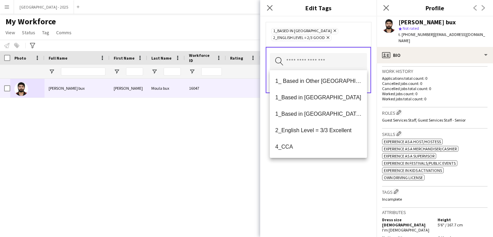
drag, startPoint x: 334, startPoint y: 174, endPoint x: 343, endPoint y: 148, distance: 27.8
click at [334, 174] on div "1_Based in [GEOGRAPHIC_DATA] Remove 2_English Level = 2/3 Good Remove Search by…" at bounding box center [318, 126] width 116 height 220
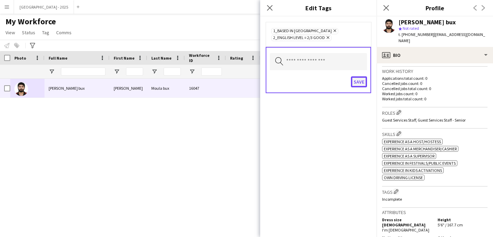
click at [363, 85] on button "Save" at bounding box center [359, 81] width 16 height 11
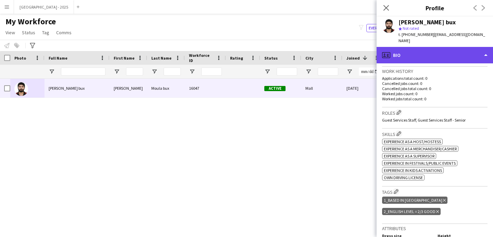
click at [414, 50] on div "profile Bio" at bounding box center [434, 55] width 116 height 16
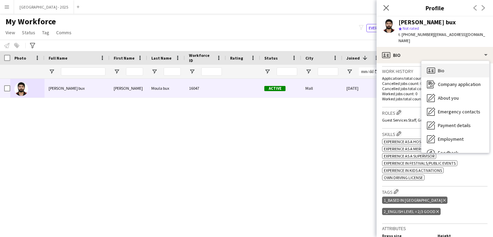
click at [435, 64] on div "Bio Bio" at bounding box center [455, 71] width 68 height 14
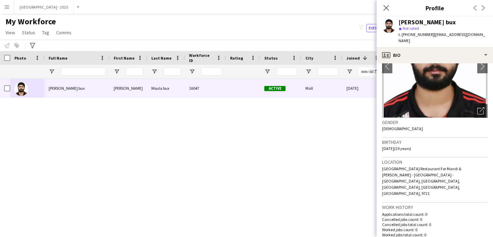
scroll to position [0, 0]
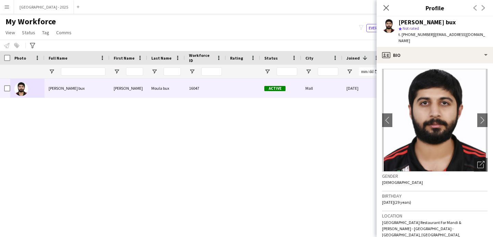
click at [384, 4] on app-icon "Close pop-in" at bounding box center [386, 8] width 8 height 8
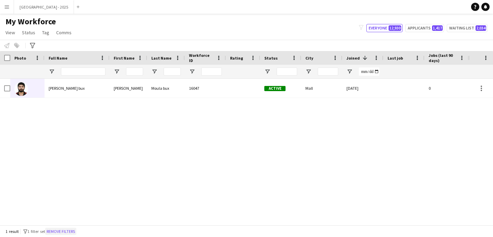
click at [72, 229] on button "Remove filters" at bounding box center [60, 232] width 31 height 8
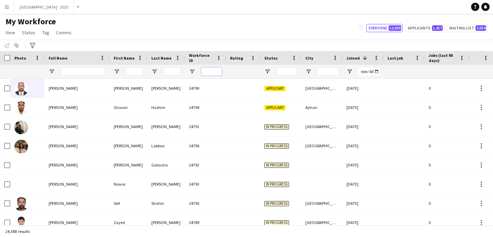
click at [207, 71] on input "Workforce ID Filter Input" at bounding box center [211, 71] width 21 height 8
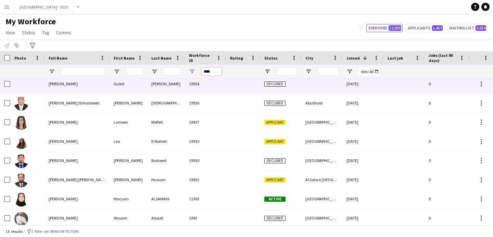
scroll to position [103, 0]
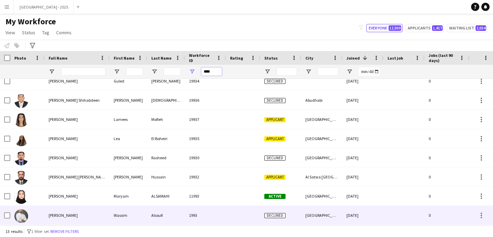
type input "****"
click at [217, 212] on div "1993" at bounding box center [205, 215] width 41 height 19
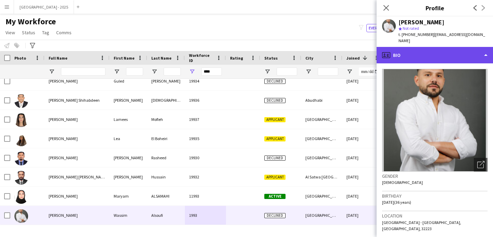
click at [416, 51] on div "profile Bio" at bounding box center [434, 55] width 116 height 16
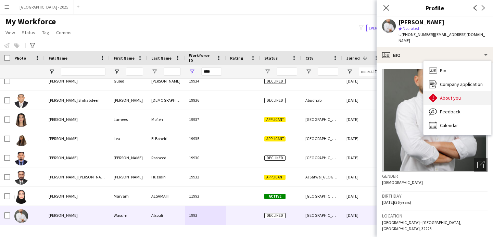
click at [452, 95] on span "About you" at bounding box center [450, 98] width 21 height 6
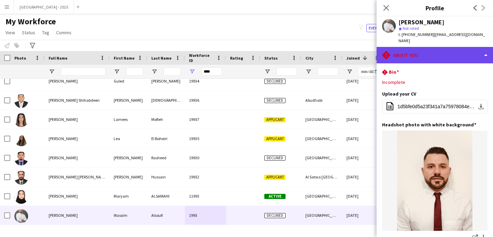
click at [424, 50] on div "rhombus-alert About you" at bounding box center [434, 55] width 116 height 16
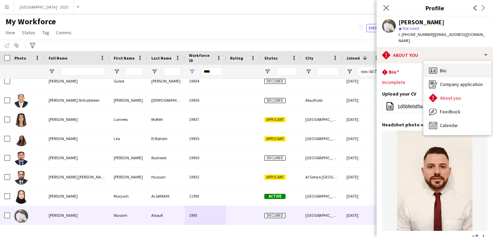
click at [450, 64] on div "Bio Bio" at bounding box center [457, 71] width 68 height 14
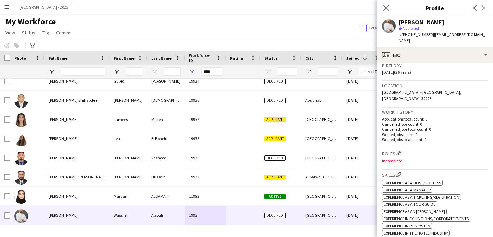
scroll to position [124, 0]
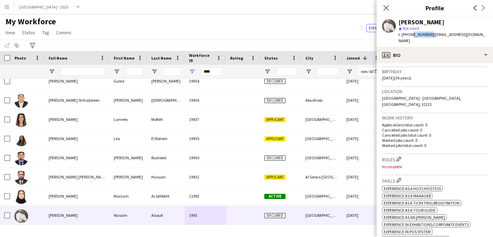
drag, startPoint x: 410, startPoint y: 35, endPoint x: 428, endPoint y: 37, distance: 18.3
click at [428, 37] on div "t. [PHONE_NUMBER] | [EMAIL_ADDRESS][DOMAIN_NAME]" at bounding box center [442, 37] width 89 height 12
copy span "565804083"
click at [86, 73] on input "Full Name Filter Input" at bounding box center [83, 71] width 44 height 8
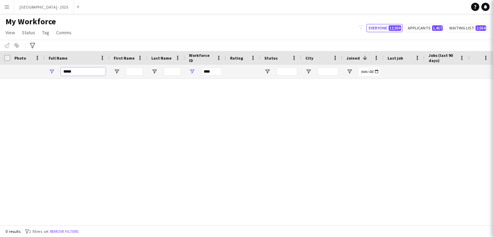
scroll to position [0, 0]
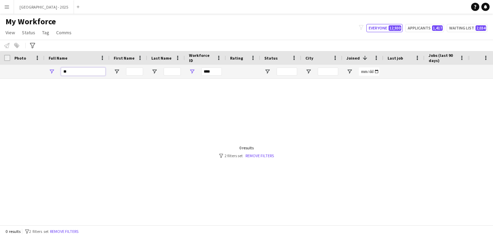
type input "*"
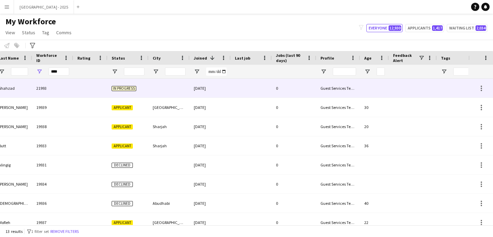
scroll to position [0, 32]
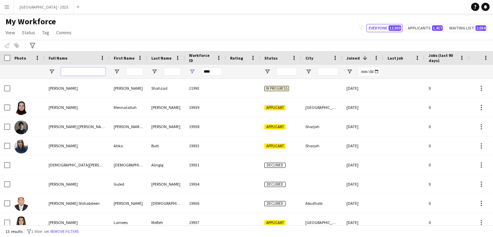
click at [78, 74] on input "Full Name Filter Input" at bounding box center [83, 71] width 44 height 8
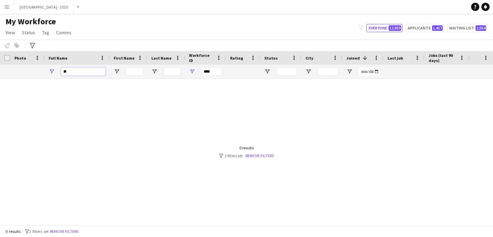
type input "*"
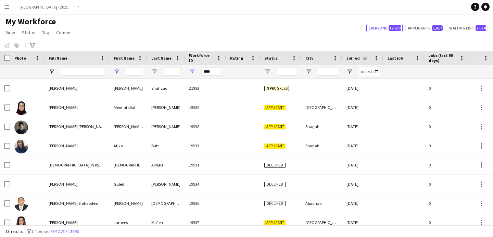
drag, startPoint x: 77, startPoint y: 232, endPoint x: 117, endPoint y: 72, distance: 164.8
click at [77, 232] on button "Remove filters" at bounding box center [64, 232] width 31 height 8
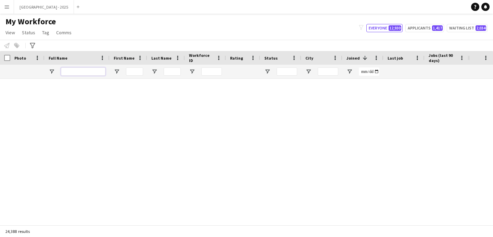
click at [96, 71] on input "Full Name Filter Input" at bounding box center [83, 71] width 44 height 8
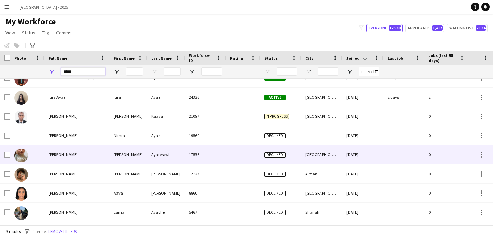
scroll to position [26, 0]
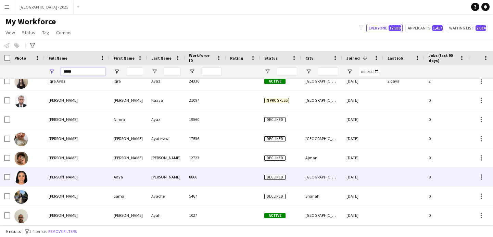
type input "****"
click at [98, 182] on div "[PERSON_NAME]" at bounding box center [76, 176] width 65 height 19
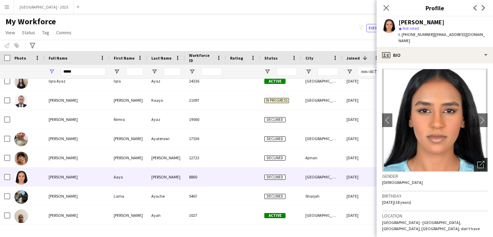
click at [477, 161] on icon "Open photos pop-in" at bounding box center [480, 164] width 7 height 7
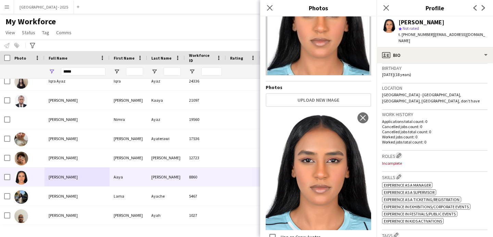
click at [401, 153] on app-icon "Edit crew company roles" at bounding box center [398, 155] width 5 height 5
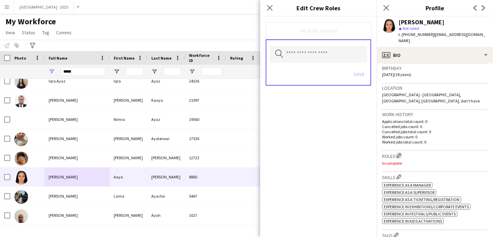
click at [401, 153] on app-icon "Edit crew company roles" at bounding box center [398, 155] width 5 height 5
click at [317, 49] on input "text" at bounding box center [318, 54] width 97 height 17
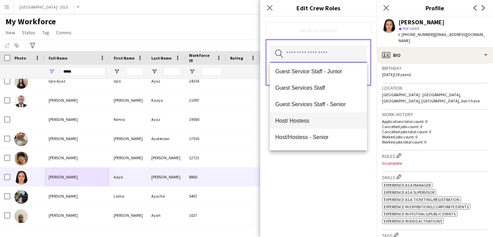
scroll to position [52, 0]
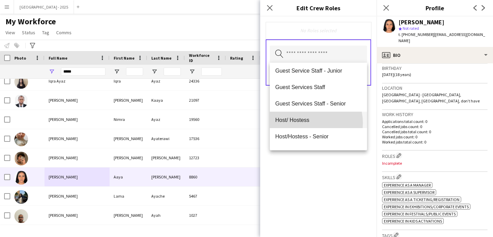
click at [307, 123] on mat-option "Host/ Hostess" at bounding box center [318, 120] width 97 height 16
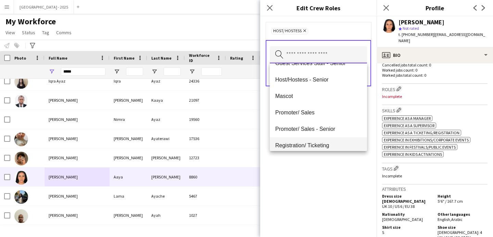
scroll to position [107, 0]
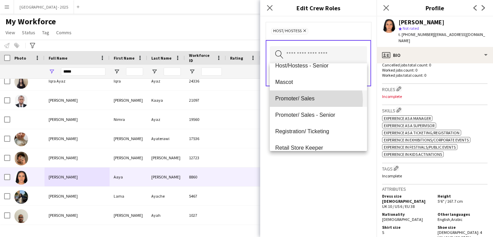
click at [306, 100] on span "Promoter/ Sales" at bounding box center [318, 98] width 86 height 7
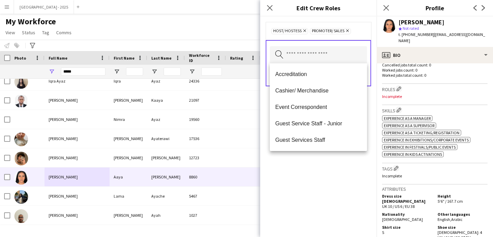
drag, startPoint x: 326, startPoint y: 179, endPoint x: 330, endPoint y: 158, distance: 20.9
click at [326, 179] on div "Host/ Hostess Remove Promoter/ Sales Remove Search by role type Save" at bounding box center [318, 126] width 116 height 220
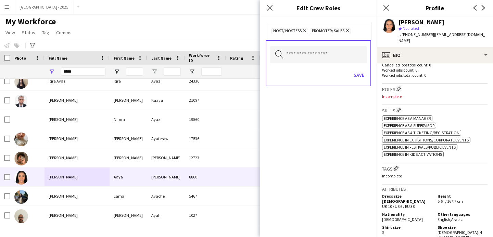
click at [364, 66] on div "Save" at bounding box center [318, 76] width 97 height 20
click at [335, 60] on input "text" at bounding box center [318, 54] width 97 height 17
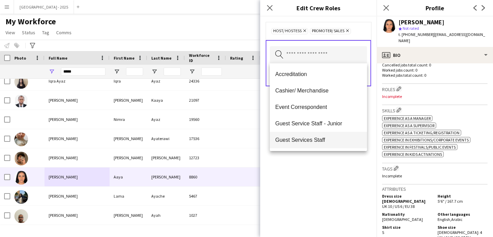
click at [318, 135] on mat-option "Guest Services Staff" at bounding box center [318, 140] width 97 height 16
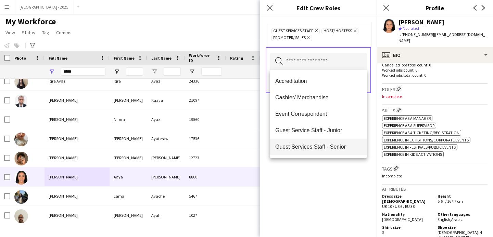
click at [320, 143] on mat-option "Guest Services Staff - Senior" at bounding box center [318, 147] width 97 height 16
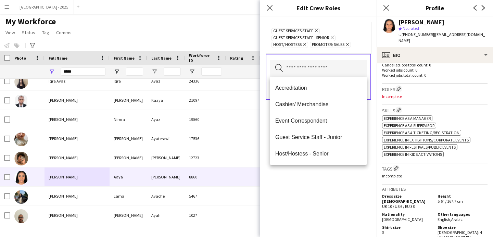
click at [323, 186] on div "Guest Services Staff Remove Guest Services Staff - Senior Remove Host/ Hostess …" at bounding box center [318, 126] width 116 height 220
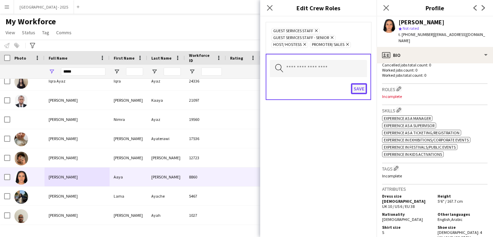
click at [363, 90] on button "Save" at bounding box center [359, 88] width 16 height 11
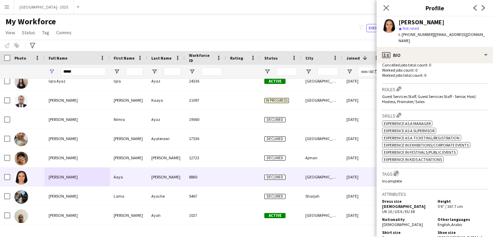
click at [394, 171] on app-icon "Edit crew company tags" at bounding box center [396, 173] width 5 height 5
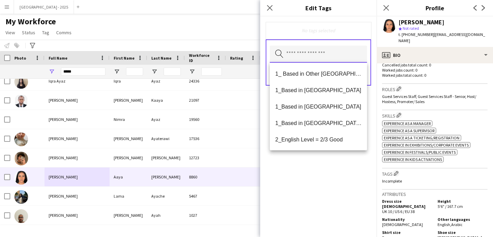
click at [305, 52] on input "text" at bounding box center [318, 54] width 97 height 17
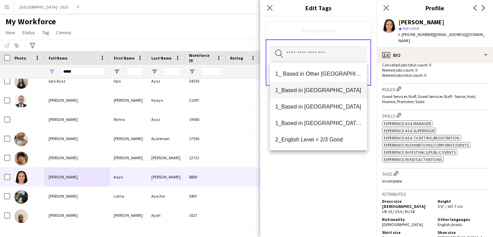
click at [328, 92] on span "1_Based in [GEOGRAPHIC_DATA]" at bounding box center [318, 90] width 86 height 7
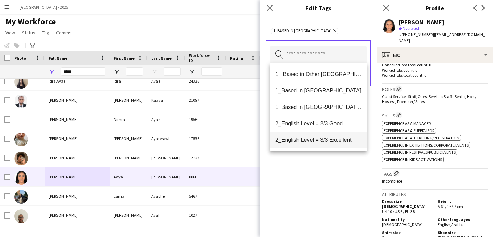
click at [336, 136] on mat-option "2_English Level = 3/3 Excellent" at bounding box center [318, 140] width 97 height 16
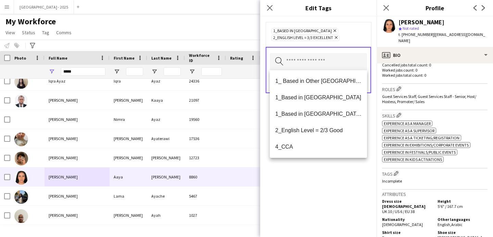
click at [336, 166] on div "1_Based in [GEOGRAPHIC_DATA] Remove 2_English Level = 3/3 Excellent Remove Sear…" at bounding box center [318, 126] width 116 height 220
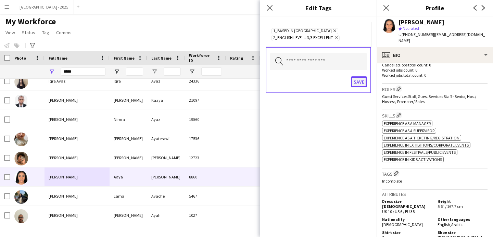
click at [362, 84] on button "Save" at bounding box center [359, 81] width 16 height 11
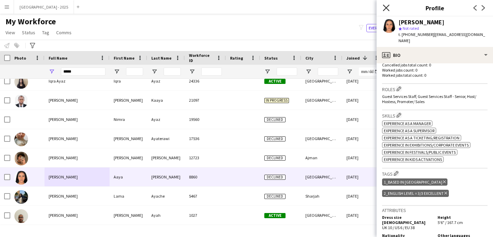
click at [387, 10] on icon "Close pop-in" at bounding box center [386, 7] width 7 height 7
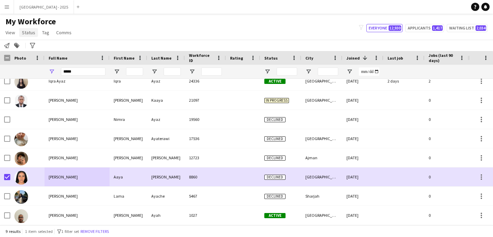
click at [34, 32] on span "Status" at bounding box center [28, 32] width 13 height 6
click at [40, 43] on link "Edit" at bounding box center [44, 47] width 48 height 14
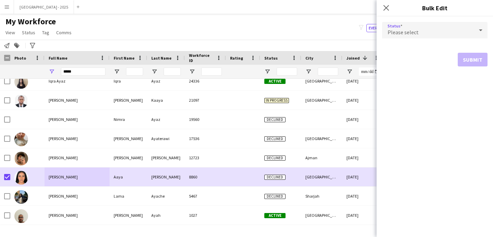
click at [431, 23] on div "Please select" at bounding box center [428, 30] width 92 height 16
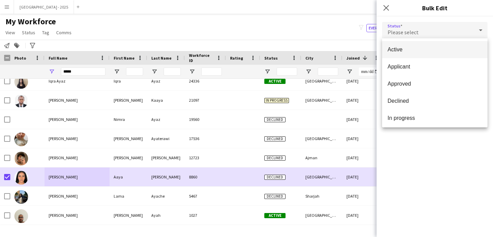
click at [411, 49] on span "Active" at bounding box center [434, 49] width 94 height 7
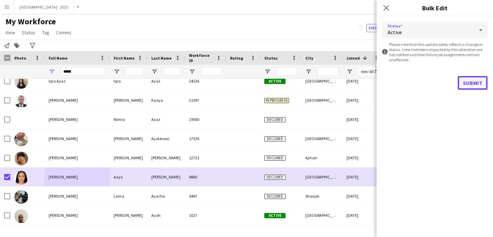
click at [470, 87] on button "Submit" at bounding box center [473, 83] width 30 height 14
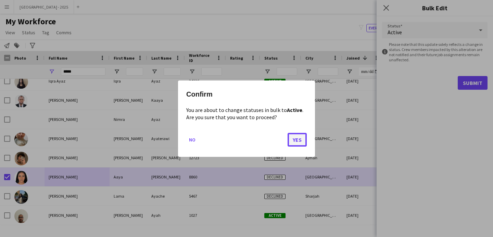
click at [305, 139] on button "Yes" at bounding box center [296, 139] width 19 height 14
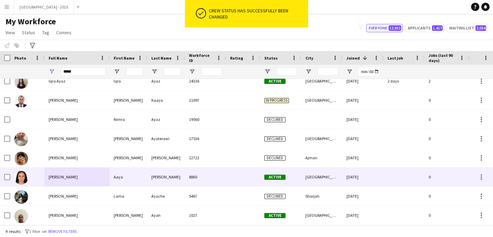
click at [20, 177] on img at bounding box center [21, 178] width 14 height 14
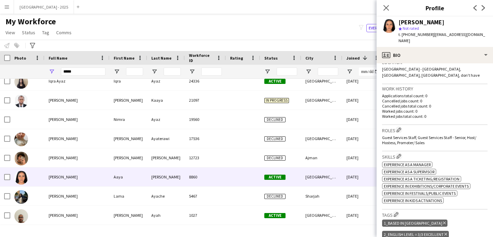
scroll to position [167, 0]
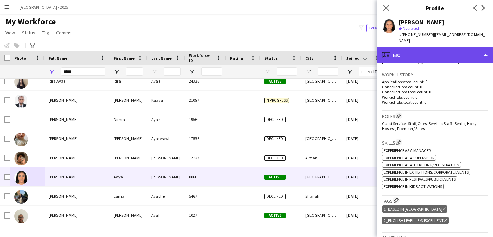
click at [409, 53] on div "profile Bio" at bounding box center [434, 55] width 116 height 16
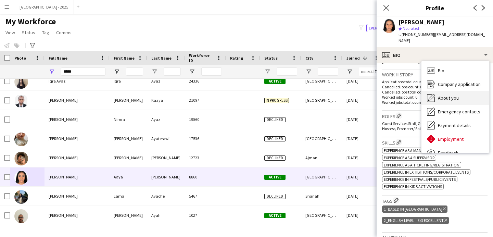
click at [444, 95] on span "About you" at bounding box center [448, 98] width 21 height 6
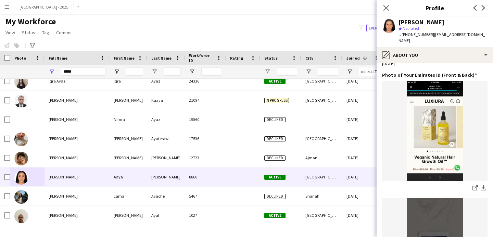
scroll to position [416, 0]
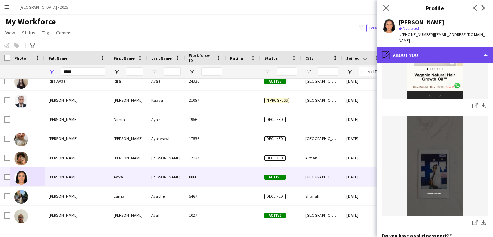
click at [431, 50] on div "pencil4 About you" at bounding box center [434, 55] width 116 height 16
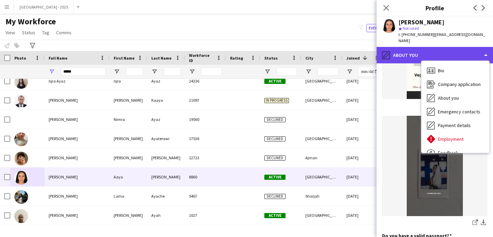
click at [421, 47] on div "pencil4 About you" at bounding box center [434, 55] width 116 height 16
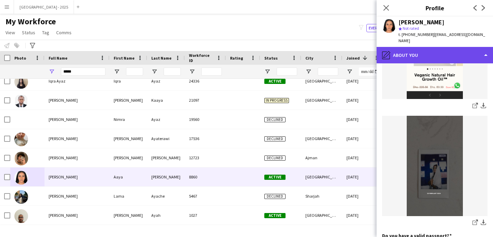
click at [442, 51] on div "pencil4 About you" at bounding box center [434, 55] width 116 height 16
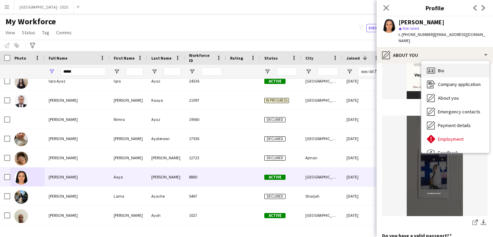
click at [456, 64] on div "Bio Bio" at bounding box center [455, 71] width 68 height 14
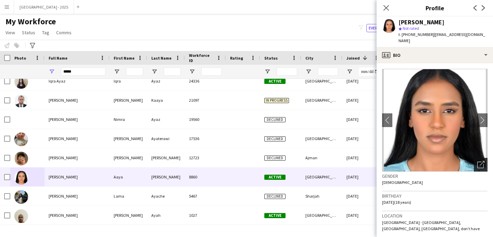
click at [480, 158] on div "Open photos pop-in" at bounding box center [481, 165] width 14 height 14
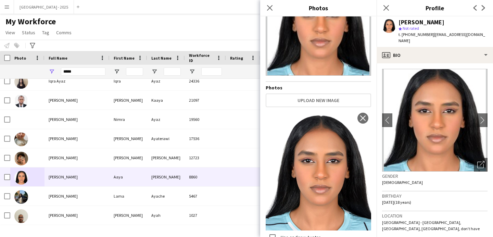
scroll to position [55, 0]
click at [272, 7] on icon "Close pop-in" at bounding box center [269, 7] width 7 height 7
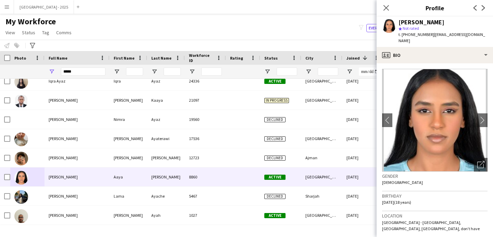
click at [387, 7] on icon at bounding box center [385, 7] width 5 height 5
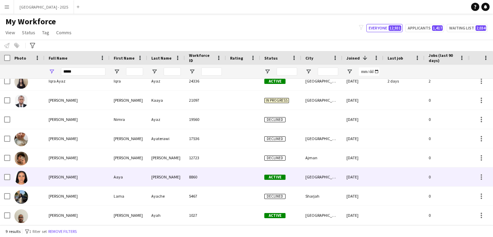
click at [158, 182] on div "[PERSON_NAME]" at bounding box center [166, 176] width 38 height 19
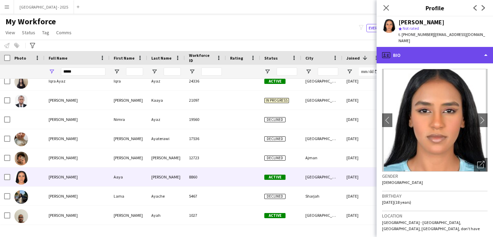
click at [396, 54] on div "profile Bio" at bounding box center [434, 55] width 116 height 16
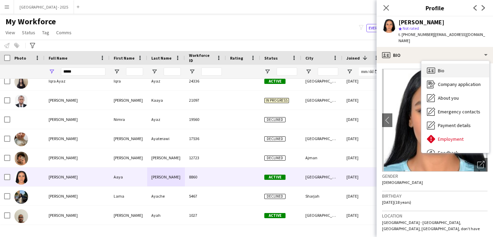
click at [434, 66] on icon "Bio" at bounding box center [431, 70] width 8 height 8
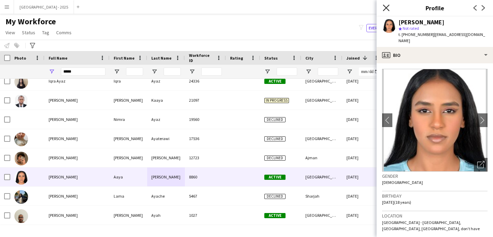
click at [385, 8] on icon at bounding box center [386, 7] width 7 height 7
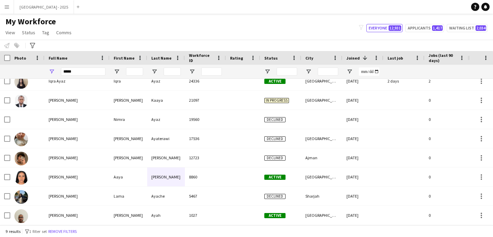
scroll to position [0, 231]
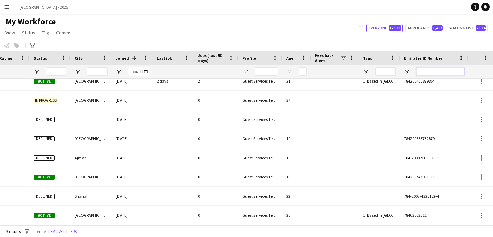
click at [417, 69] on input "Emirates ID Number Filter Input" at bounding box center [440, 71] width 48 height 8
paste input "*******"
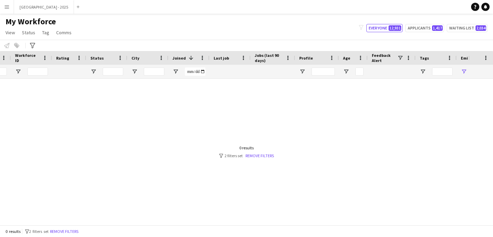
scroll to position [0, 34]
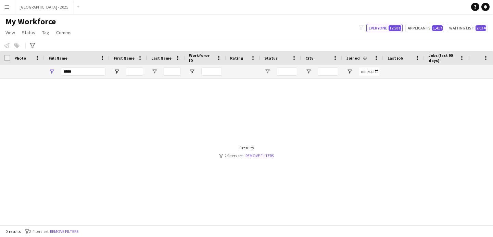
type input "*******"
click at [78, 69] on input "****" at bounding box center [83, 71] width 44 height 8
type input "*"
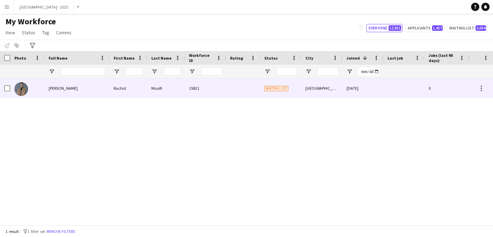
click at [50, 87] on span "[PERSON_NAME]" at bounding box center [63, 88] width 29 height 5
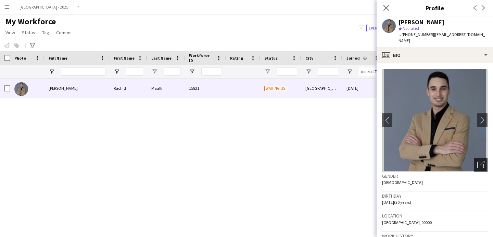
click at [479, 161] on icon at bounding box center [481, 163] width 5 height 5
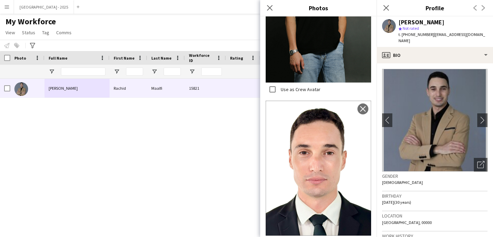
scroll to position [977, 0]
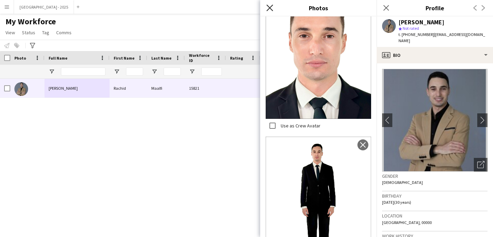
click at [267, 5] on icon "Close pop-in" at bounding box center [269, 7] width 7 height 7
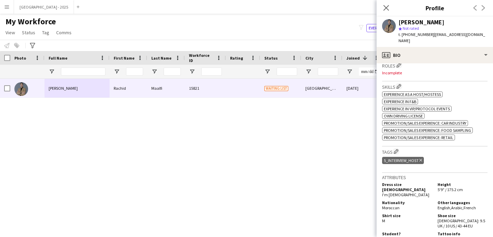
scroll to position [214, 0]
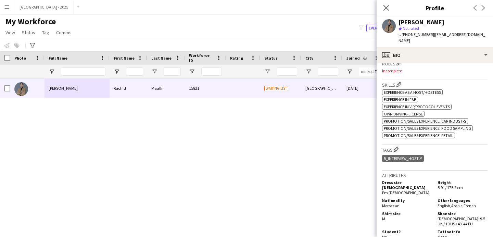
click at [423, 155] on div "5_Interview_Host Delete tag" at bounding box center [403, 158] width 42 height 7
click at [422, 155] on div "5_Interview_Host Delete tag" at bounding box center [403, 158] width 42 height 7
click at [421, 156] on icon "Delete tag" at bounding box center [420, 158] width 3 height 4
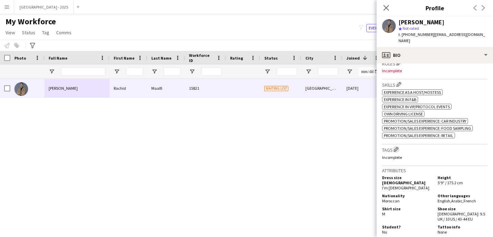
click at [396, 147] on app-icon "Edit crew company tags" at bounding box center [396, 149] width 5 height 5
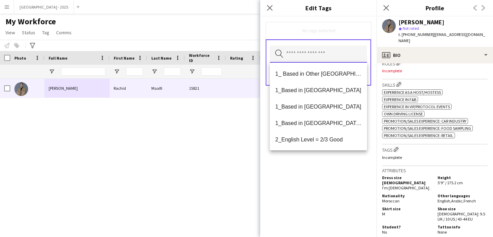
click at [327, 57] on input "text" at bounding box center [318, 54] width 97 height 17
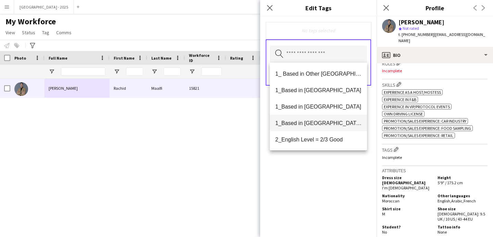
click at [308, 121] on span "1_Based in [GEOGRAPHIC_DATA]/[GEOGRAPHIC_DATA]/Ajman" at bounding box center [318, 123] width 86 height 7
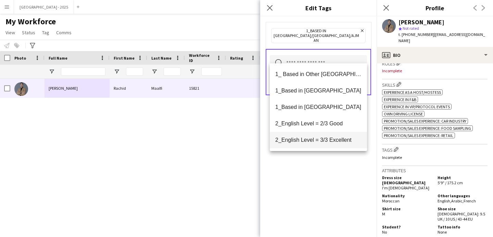
click at [314, 133] on mat-option "2_English Level = 3/3 Excellent" at bounding box center [318, 140] width 97 height 16
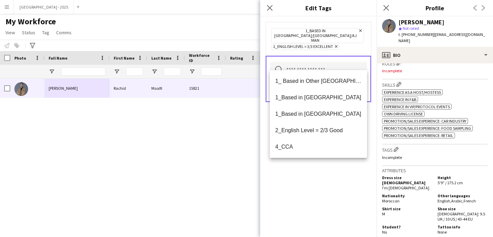
click at [347, 172] on div "1_Based in [GEOGRAPHIC_DATA]/[GEOGRAPHIC_DATA]/Ajman Remove 2_English Level = 3…" at bounding box center [318, 126] width 116 height 220
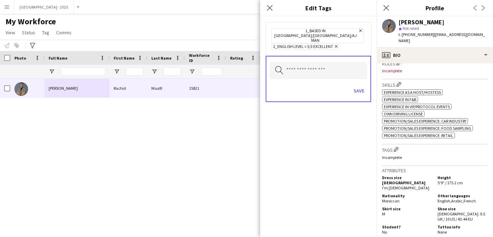
click at [352, 82] on div "Save" at bounding box center [318, 92] width 97 height 20
click at [355, 85] on button "Save" at bounding box center [359, 90] width 16 height 11
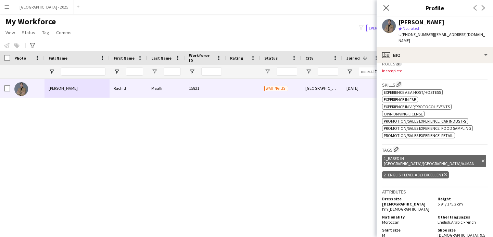
click at [399, 60] on button "Edit crew company roles" at bounding box center [398, 63] width 7 height 7
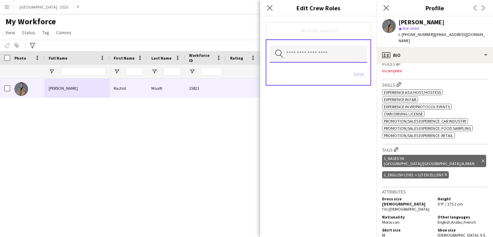
click at [317, 47] on input "text" at bounding box center [318, 54] width 97 height 17
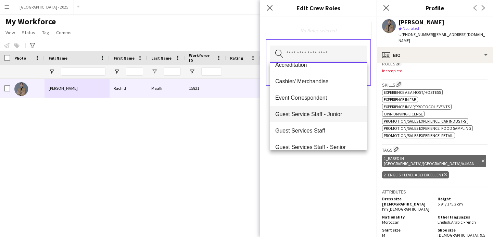
scroll to position [56, 0]
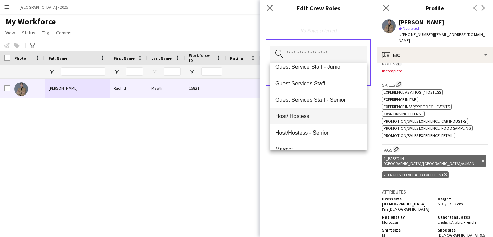
click at [319, 121] on mat-option "Host/ Hostess" at bounding box center [318, 116] width 97 height 16
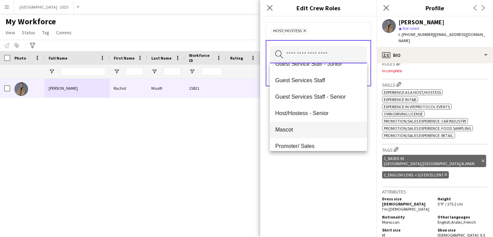
scroll to position [79, 0]
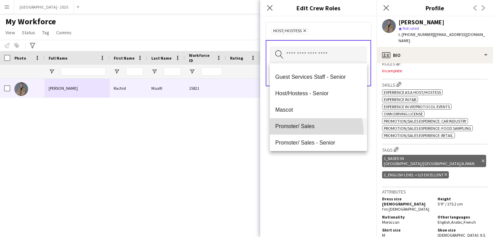
click at [313, 131] on mat-option "Promoter/ Sales" at bounding box center [318, 126] width 97 height 16
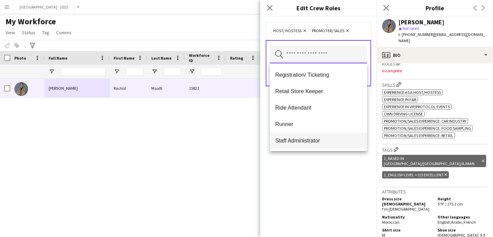
scroll to position [113, 0]
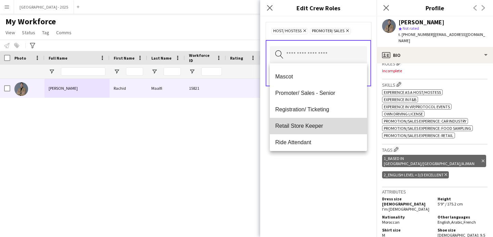
click at [322, 125] on span "Retail Store Keeper" at bounding box center [318, 126] width 86 height 7
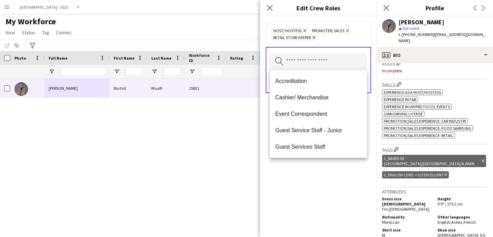
click at [324, 186] on div "Host/ Hostess Remove Promoter/ Sales Remove Retail Store Keeper Remove Search b…" at bounding box center [318, 126] width 116 height 220
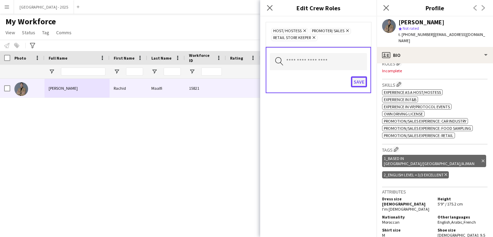
click at [358, 79] on button "Save" at bounding box center [359, 81] width 16 height 11
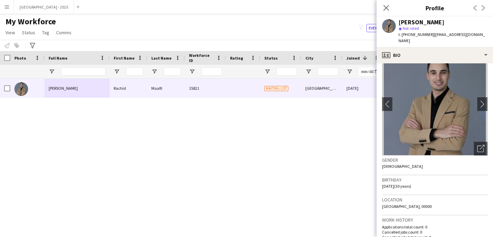
scroll to position [0, 0]
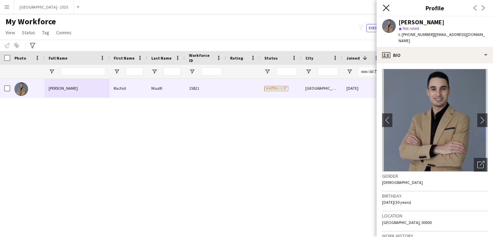
click at [388, 9] on icon at bounding box center [386, 7] width 7 height 7
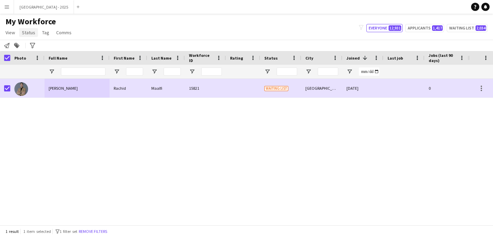
click at [37, 34] on link "Status" at bounding box center [28, 32] width 19 height 9
click at [43, 47] on link "Edit" at bounding box center [44, 47] width 48 height 14
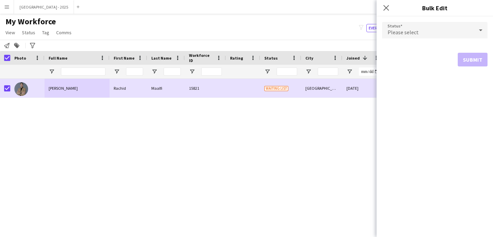
click at [409, 26] on div "Please select" at bounding box center [428, 30] width 92 height 16
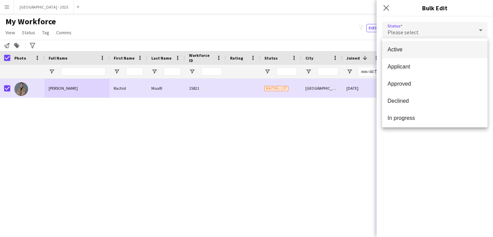
click at [410, 43] on mat-option "Active" at bounding box center [434, 49] width 105 height 17
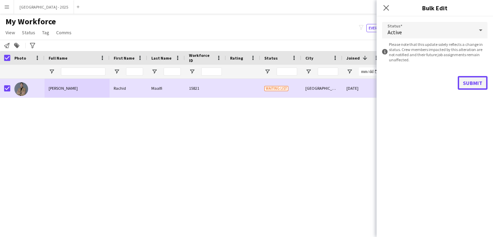
click at [473, 86] on button "Submit" at bounding box center [473, 83] width 30 height 14
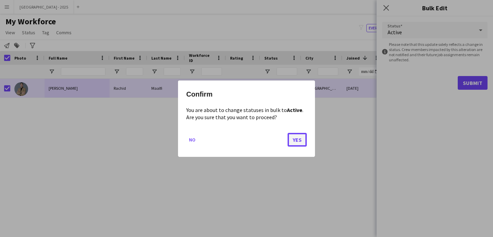
click at [295, 141] on button "Yes" at bounding box center [296, 139] width 19 height 14
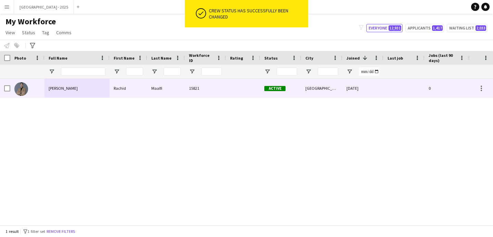
click at [19, 88] on img at bounding box center [21, 89] width 14 height 14
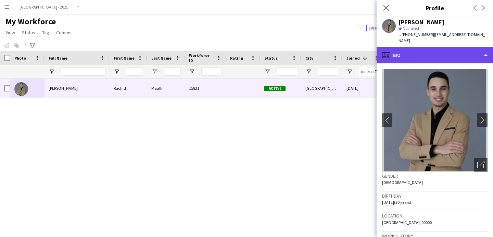
click at [410, 47] on div "profile Bio" at bounding box center [434, 55] width 116 height 16
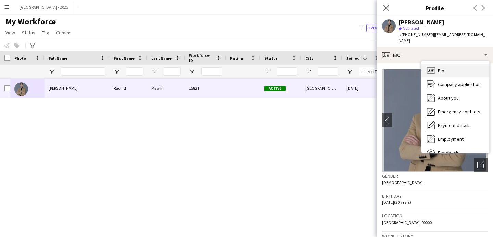
click at [439, 67] on span "Bio" at bounding box center [441, 70] width 7 height 6
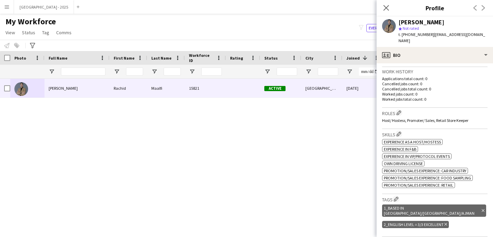
scroll to position [194, 0]
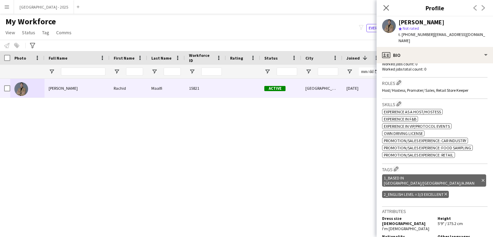
click at [447, 191] on div "2_English Level = 3/3 Excellent Delete tag" at bounding box center [415, 194] width 67 height 7
click at [447, 192] on icon "Delete tag" at bounding box center [445, 194] width 3 height 4
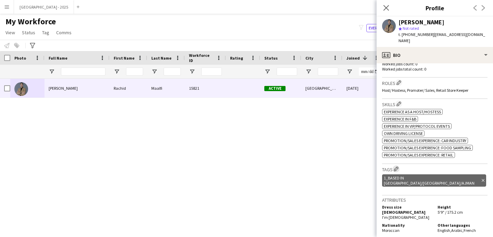
click at [394, 165] on button "Edit crew company tags" at bounding box center [395, 168] width 7 height 7
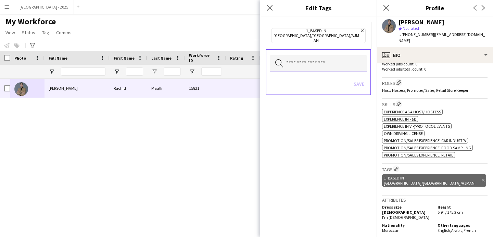
click at [305, 60] on input "text" at bounding box center [318, 63] width 97 height 17
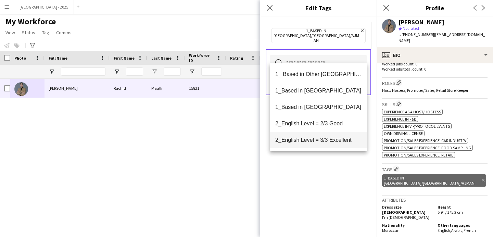
click at [325, 123] on span "2_English Level = 2/3 Good" at bounding box center [318, 123] width 86 height 7
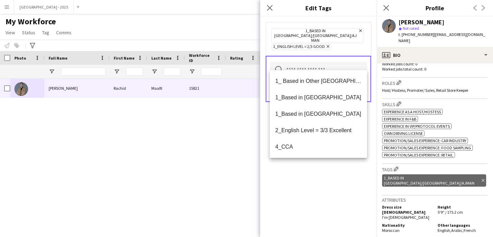
click at [327, 170] on div "1_Based in [GEOGRAPHIC_DATA]/[GEOGRAPHIC_DATA]/Ajman Remove 2_English Level = 2…" at bounding box center [318, 126] width 116 height 220
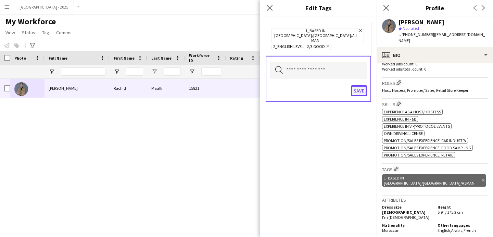
click at [360, 85] on button "Save" at bounding box center [359, 90] width 16 height 11
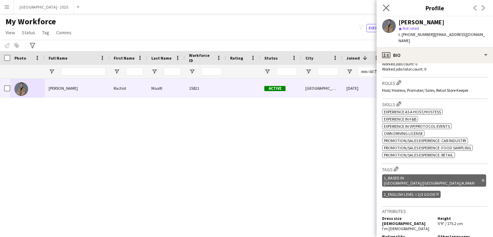
click at [390, 10] on div "Close pop-in" at bounding box center [385, 8] width 19 height 16
click at [389, 8] on app-icon "Close pop-in" at bounding box center [386, 8] width 10 height 10
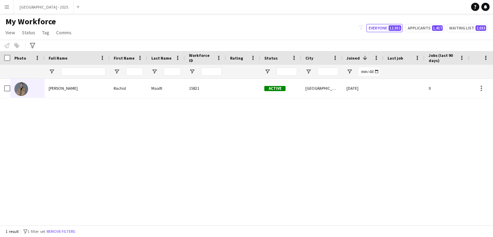
drag, startPoint x: 67, startPoint y: 231, endPoint x: 186, endPoint y: 51, distance: 215.3
click at [67, 231] on button "Remove filters" at bounding box center [60, 232] width 31 height 8
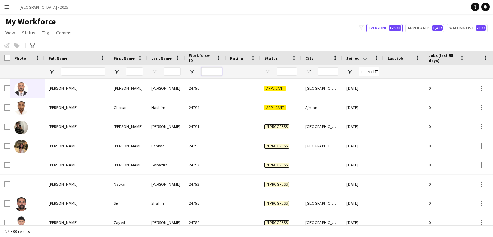
click at [216, 70] on input "Workforce ID Filter Input" at bounding box center [211, 71] width 21 height 8
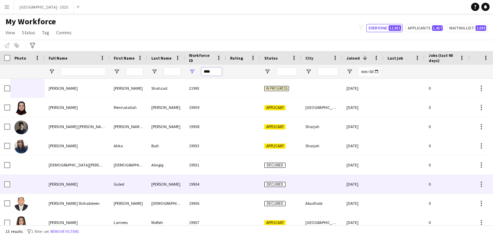
scroll to position [103, 0]
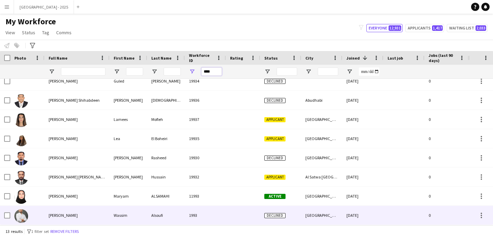
type input "****"
click at [207, 215] on div "1993" at bounding box center [205, 215] width 41 height 19
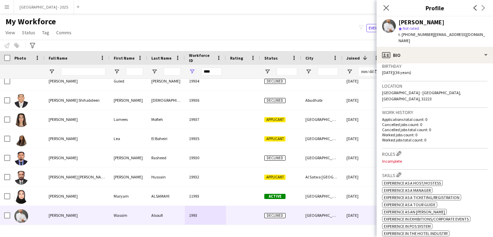
scroll to position [0, 0]
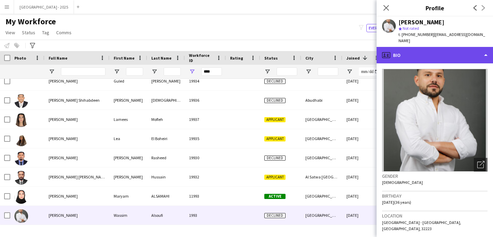
click at [442, 49] on div "profile Bio" at bounding box center [434, 55] width 116 height 16
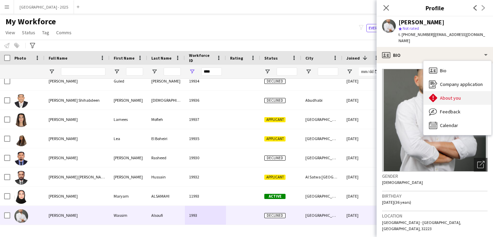
click at [461, 91] on div "About you About you" at bounding box center [457, 98] width 68 height 14
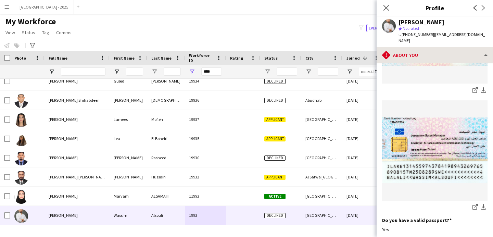
scroll to position [393, 0]
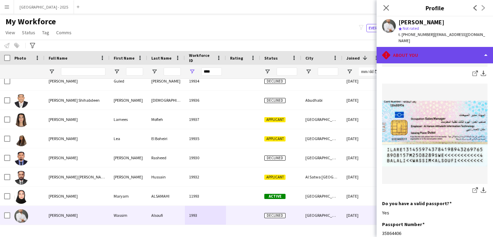
click at [410, 47] on div "rhombus-alert About you" at bounding box center [434, 55] width 116 height 16
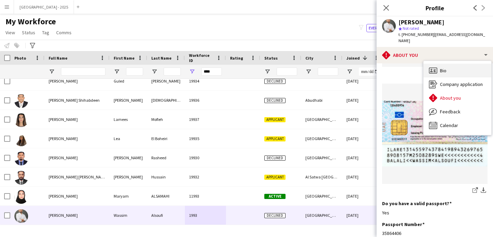
click at [442, 70] on div "Bio Bio" at bounding box center [457, 71] width 68 height 14
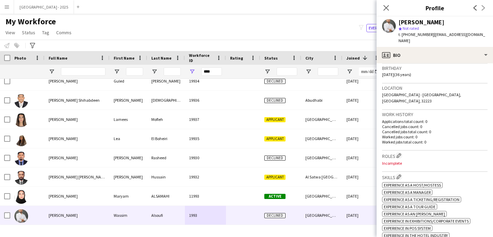
scroll to position [183, 0]
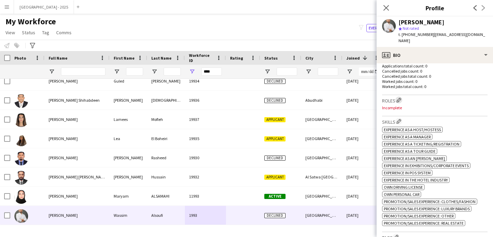
click at [401, 98] on app-icon "Edit crew company roles" at bounding box center [398, 100] width 5 height 5
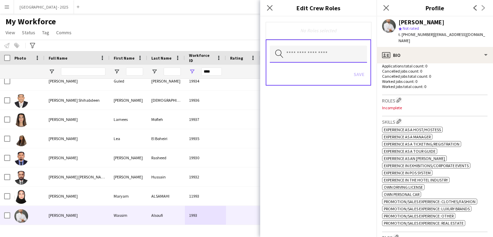
click at [332, 58] on input "text" at bounding box center [318, 54] width 97 height 17
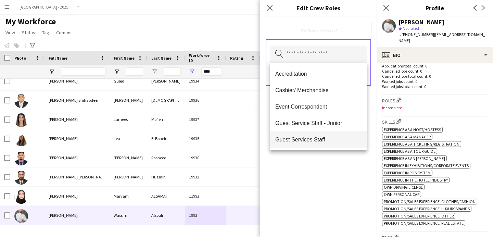
click at [335, 138] on span "Guest Services Staff" at bounding box center [318, 139] width 86 height 7
click at [340, 157] on div "Guest Services Staff Remove Search by role type Save" at bounding box center [318, 126] width 116 height 220
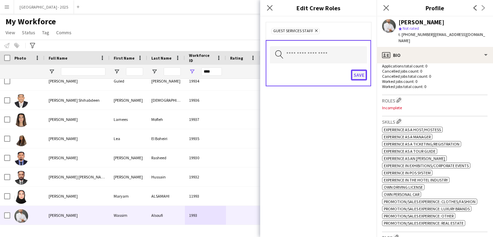
click at [352, 79] on button "Save" at bounding box center [359, 74] width 16 height 11
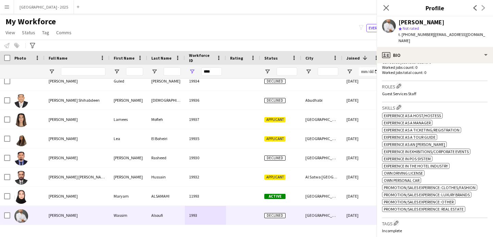
scroll to position [237, 0]
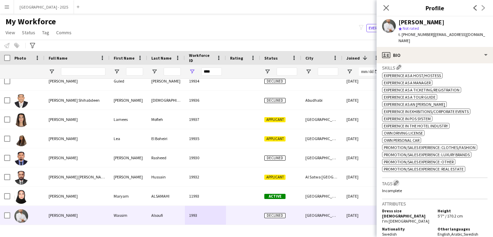
click at [396, 180] on app-icon "Edit crew company tags" at bounding box center [396, 182] width 5 height 5
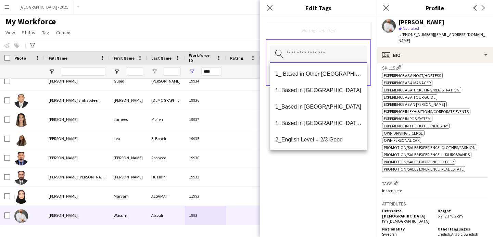
click at [332, 48] on input "text" at bounding box center [318, 54] width 97 height 17
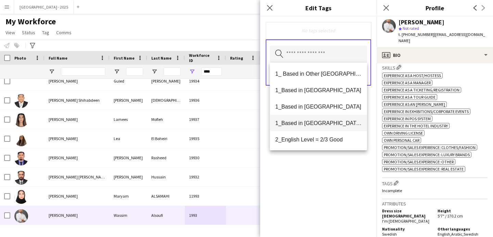
click at [333, 121] on span "1_Based in [GEOGRAPHIC_DATA]/[GEOGRAPHIC_DATA]/Ajman" at bounding box center [318, 123] width 86 height 7
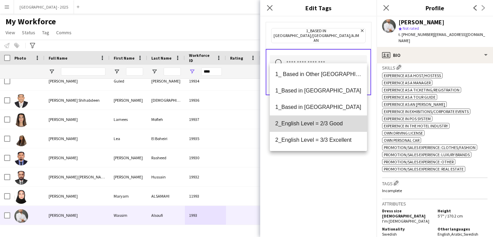
click at [334, 126] on span "2_English Level = 2/3 Good" at bounding box center [318, 123] width 86 height 7
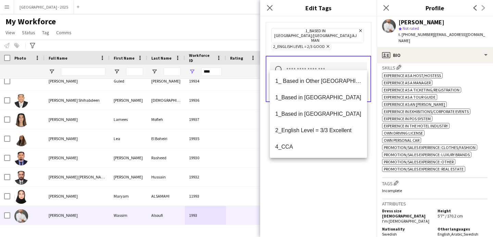
drag, startPoint x: 349, startPoint y: 177, endPoint x: 350, endPoint y: 114, distance: 63.7
click at [349, 177] on div "1_Based in [GEOGRAPHIC_DATA]/[GEOGRAPHIC_DATA]/Ajman Remove 2_English Level = 2…" at bounding box center [318, 126] width 116 height 220
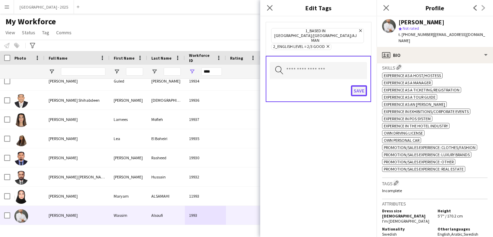
click at [358, 85] on button "Save" at bounding box center [359, 90] width 16 height 11
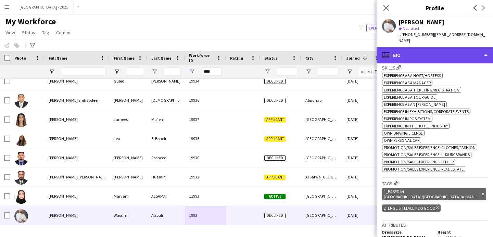
click at [406, 47] on div "profile Bio" at bounding box center [434, 55] width 116 height 16
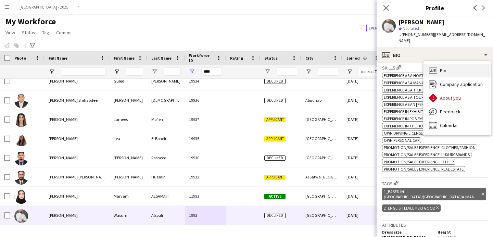
click at [448, 64] on div "Bio Bio" at bounding box center [457, 71] width 68 height 14
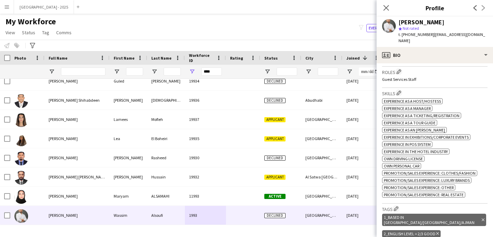
scroll to position [211, 0]
click at [399, 69] on app-icon "Edit crew company roles" at bounding box center [398, 71] width 5 height 5
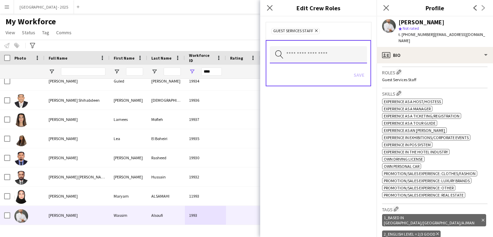
click at [338, 51] on input "text" at bounding box center [318, 54] width 97 height 17
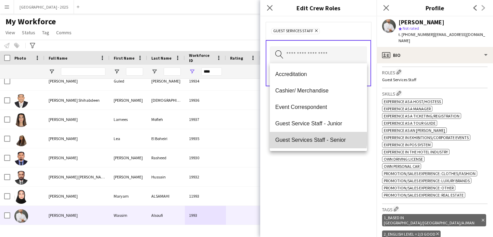
click at [318, 139] on span "Guest Services Staff - Senior" at bounding box center [318, 140] width 86 height 7
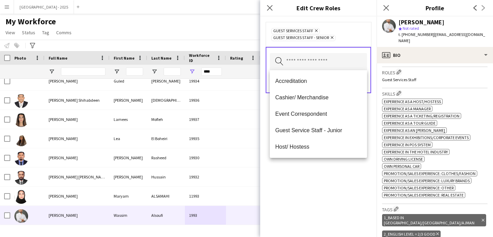
click at [318, 187] on div "Guest Services Staff Remove Guest Services Staff - Senior Remove Search by role…" at bounding box center [318, 126] width 116 height 220
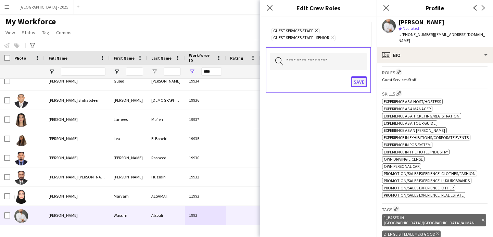
click at [356, 86] on button "Save" at bounding box center [359, 81] width 16 height 11
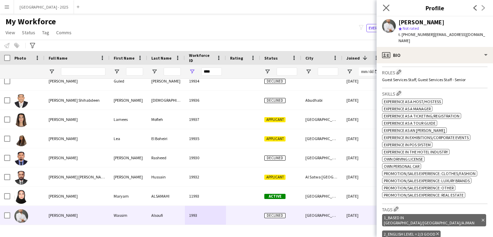
click at [389, 5] on app-icon "Close pop-in" at bounding box center [386, 8] width 10 height 10
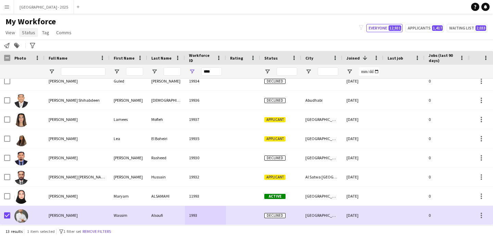
click at [33, 34] on span "Status" at bounding box center [28, 32] width 13 height 6
click at [33, 49] on link "Edit" at bounding box center [44, 47] width 48 height 14
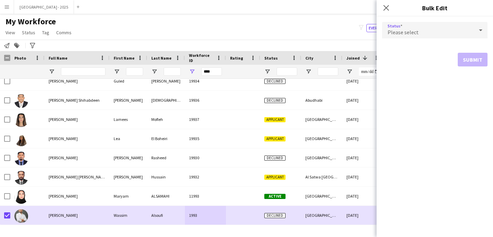
click at [426, 23] on div "Please select" at bounding box center [428, 30] width 92 height 16
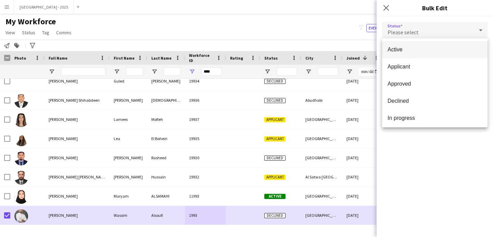
click at [418, 46] on mat-option "Active" at bounding box center [434, 49] width 105 height 17
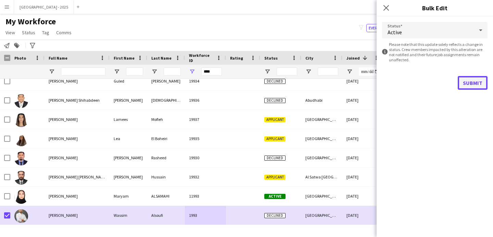
click at [463, 84] on button "Submit" at bounding box center [473, 83] width 30 height 14
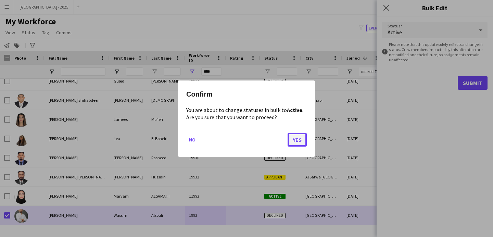
click at [298, 142] on button "Yes" at bounding box center [296, 139] width 19 height 14
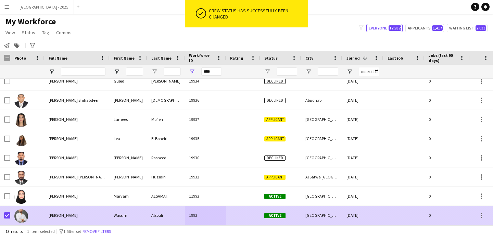
click at [26, 214] on img at bounding box center [21, 216] width 14 height 14
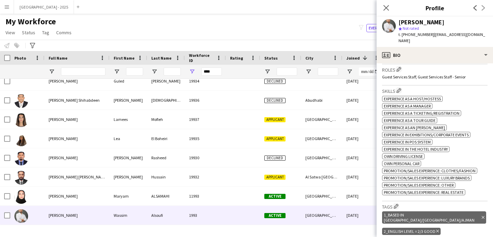
scroll to position [355, 0]
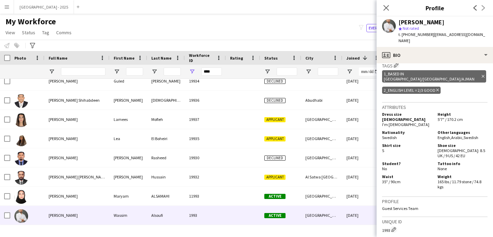
drag, startPoint x: 389, startPoint y: 10, endPoint x: 201, endPoint y: 198, distance: 266.4
click at [389, 10] on app-icon "Close pop-in" at bounding box center [386, 8] width 8 height 8
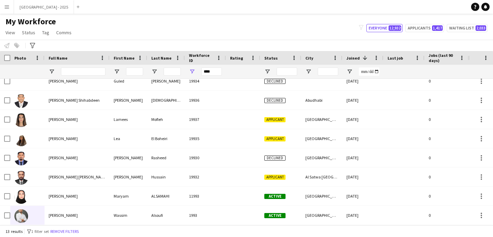
click at [57, 235] on div "13 results filter-1 1 filter set Remove filters" at bounding box center [246, 231] width 493 height 12
click at [57, 234] on button "Remove filters" at bounding box center [64, 232] width 31 height 8
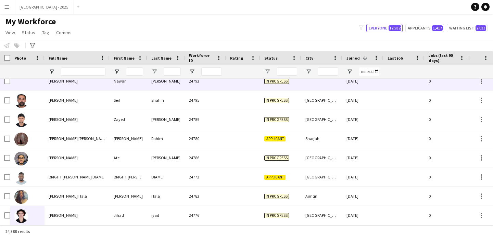
click at [89, 81] on div "[PERSON_NAME]" at bounding box center [76, 81] width 65 height 19
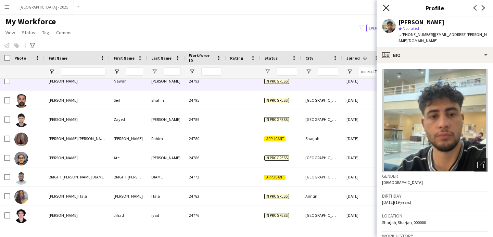
click at [386, 8] on icon at bounding box center [386, 7] width 7 height 7
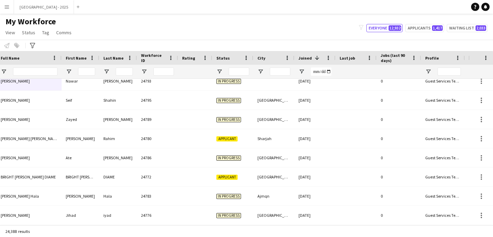
scroll to position [0, 220]
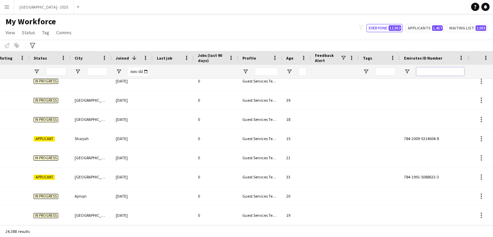
click at [442, 71] on input "Emirates ID Number Filter Input" at bounding box center [440, 71] width 48 height 8
paste input "*******"
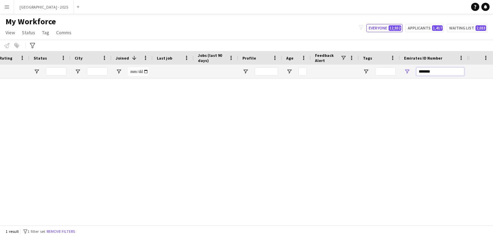
scroll to position [0, 0]
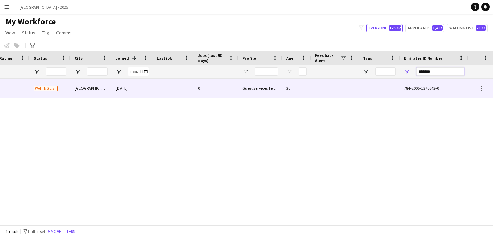
type input "*******"
click at [315, 89] on div at bounding box center [335, 88] width 48 height 19
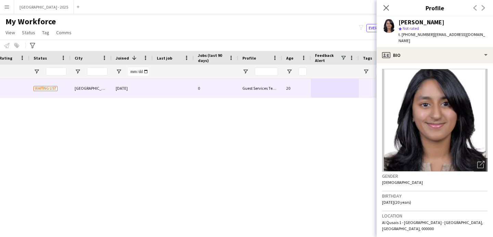
click at [389, 12] on div "Close pop-in" at bounding box center [385, 8] width 19 height 16
click at [389, 11] on icon "Close pop-in" at bounding box center [386, 7] width 7 height 7
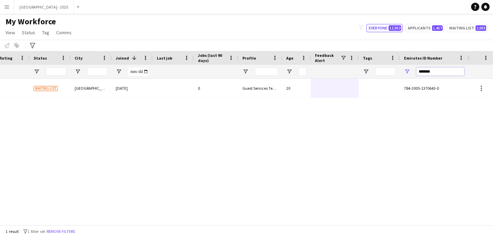
click at [426, 72] on input "*******" at bounding box center [440, 71] width 48 height 8
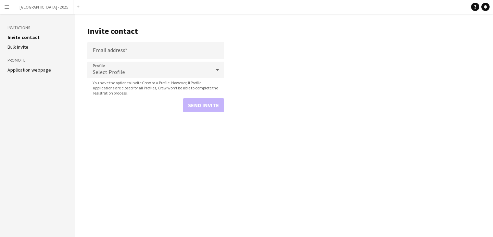
click at [7, 1] on button "Menu" at bounding box center [7, 7] width 14 height 14
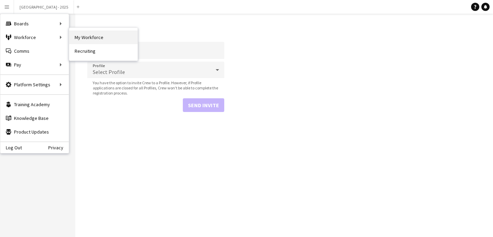
click at [75, 37] on link "My Workforce" at bounding box center [103, 37] width 68 height 14
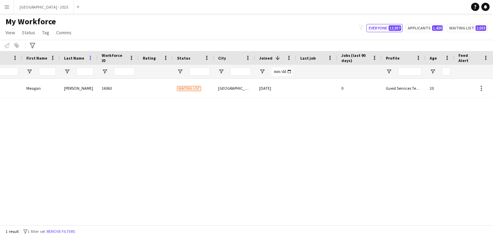
scroll to position [0, 231]
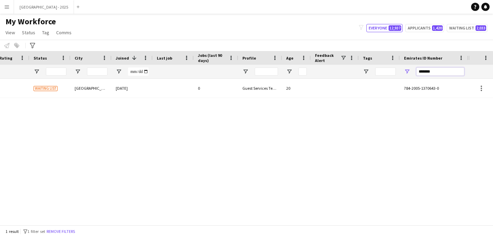
click at [434, 72] on input "*******" at bounding box center [440, 71] width 48 height 8
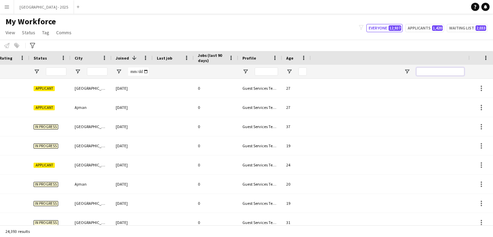
scroll to position [0, 0]
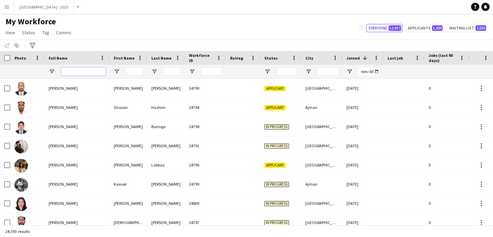
click at [79, 70] on input "Full Name Filter Input" at bounding box center [83, 71] width 44 height 8
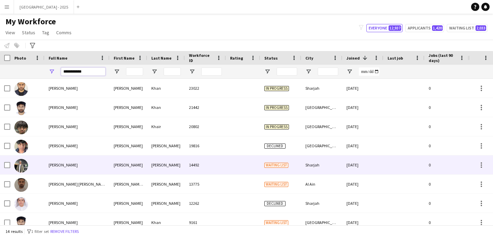
type input "**********"
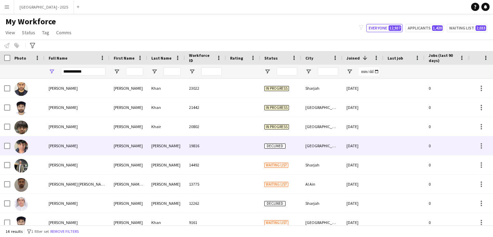
click at [42, 151] on div at bounding box center [27, 145] width 34 height 19
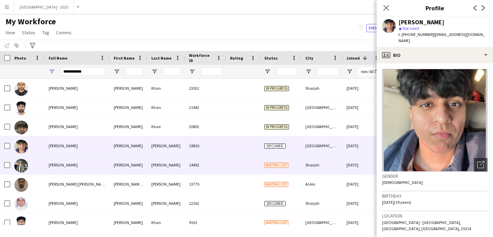
click at [80, 168] on div "[PERSON_NAME]" at bounding box center [76, 164] width 65 height 19
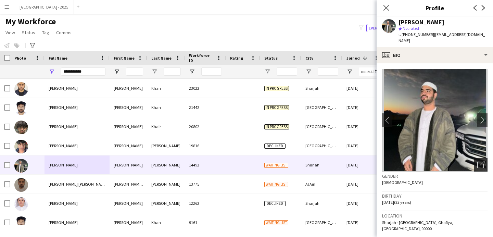
click at [479, 159] on div "Open photos pop-in" at bounding box center [481, 165] width 14 height 14
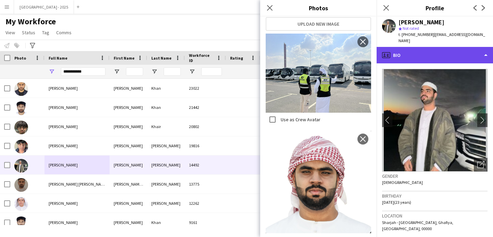
click at [407, 47] on div "profile Bio" at bounding box center [434, 55] width 116 height 16
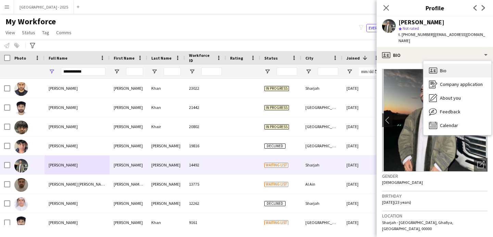
click at [430, 64] on div "Bio Bio" at bounding box center [457, 71] width 68 height 14
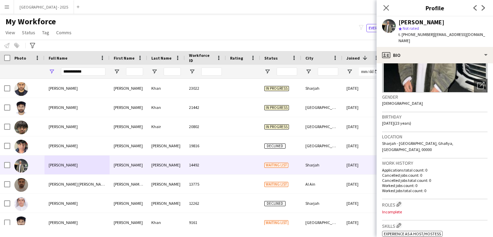
scroll to position [119, 0]
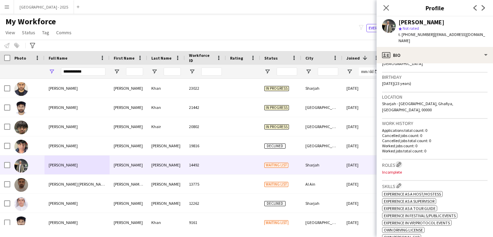
click at [398, 162] on app-icon "Edit crew company roles" at bounding box center [398, 164] width 5 height 5
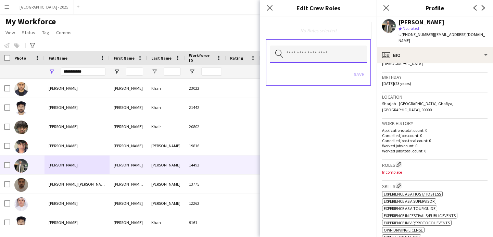
click at [326, 57] on input "text" at bounding box center [318, 54] width 97 height 17
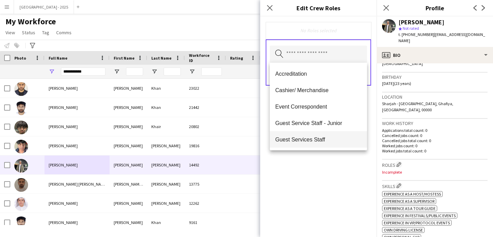
click at [330, 138] on span "Guest Services Staff" at bounding box center [318, 139] width 86 height 7
drag, startPoint x: 343, startPoint y: 172, endPoint x: 344, endPoint y: 168, distance: 3.9
click at [343, 171] on div "Guest Services Staff Remove Search by role type Save" at bounding box center [318, 126] width 116 height 220
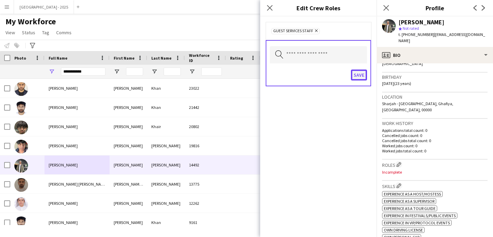
click at [358, 75] on button "Save" at bounding box center [359, 74] width 16 height 11
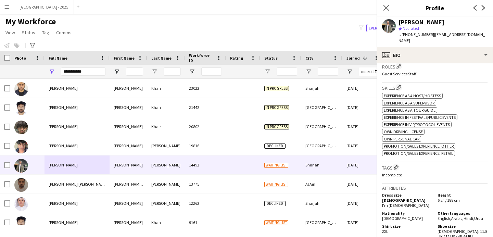
scroll to position [224, 0]
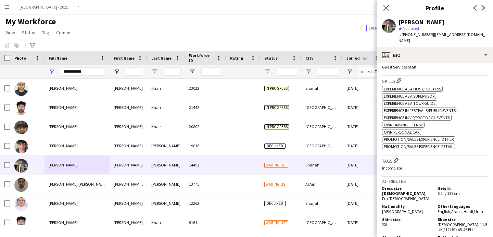
click at [400, 157] on h3 "Tags Edit crew company tags" at bounding box center [434, 160] width 105 height 7
click at [398, 158] on app-icon "Edit crew company tags" at bounding box center [396, 160] width 5 height 5
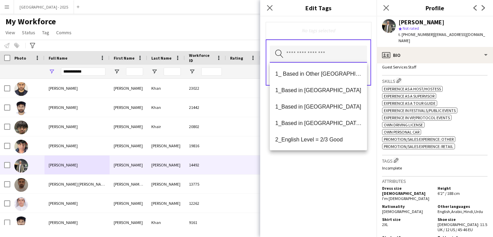
click at [346, 49] on input "text" at bounding box center [318, 54] width 97 height 17
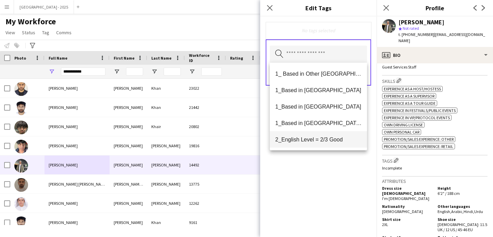
click at [311, 133] on mat-option "2_English Level = 2/3 Good" at bounding box center [318, 139] width 97 height 16
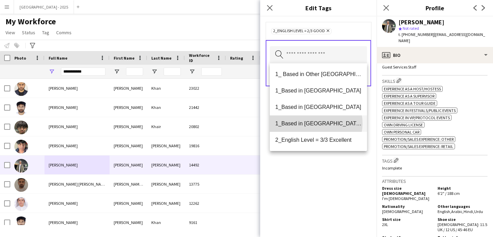
click at [313, 123] on span "1_Based in [GEOGRAPHIC_DATA]/[GEOGRAPHIC_DATA]/Ajman" at bounding box center [318, 123] width 86 height 7
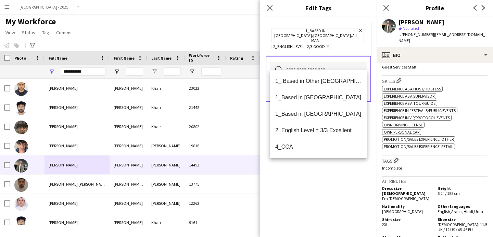
click at [331, 194] on div "1_Based in [GEOGRAPHIC_DATA]/[GEOGRAPHIC_DATA]/Ajman Remove 2_English Level = 2…" at bounding box center [318, 126] width 116 height 220
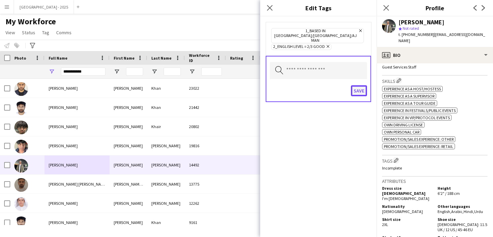
click at [360, 85] on button "Save" at bounding box center [359, 90] width 16 height 11
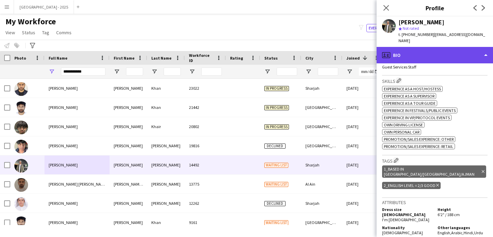
click at [413, 56] on div "profile Bio" at bounding box center [434, 55] width 116 height 16
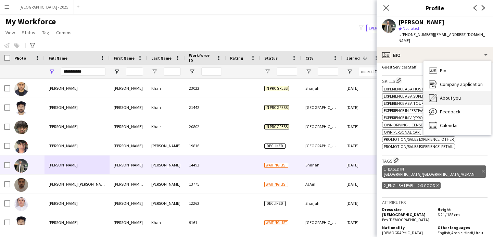
click at [442, 96] on div "About you About you" at bounding box center [457, 98] width 68 height 14
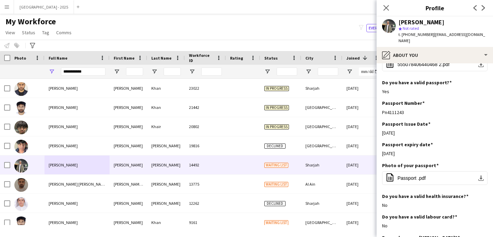
scroll to position [277, 0]
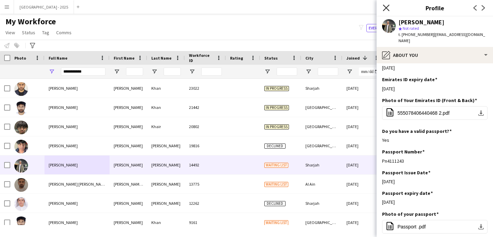
click at [383, 7] on icon "Close pop-in" at bounding box center [386, 7] width 7 height 7
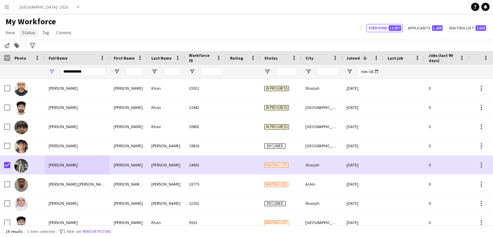
click at [34, 33] on span "Status" at bounding box center [28, 32] width 13 height 6
click at [41, 44] on link "Edit" at bounding box center [44, 47] width 48 height 14
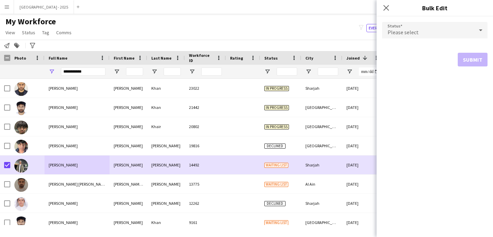
click at [427, 32] on div "Please select" at bounding box center [428, 30] width 92 height 16
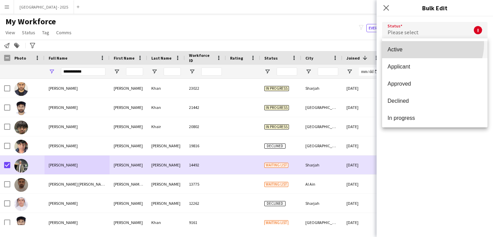
click at [426, 44] on mat-option "Active" at bounding box center [434, 49] width 105 height 17
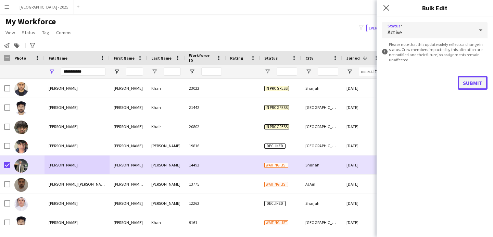
click at [476, 79] on button "Submit" at bounding box center [473, 83] width 30 height 14
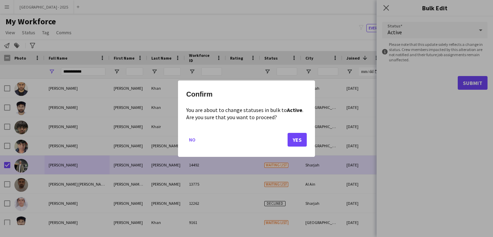
click at [295, 148] on mat-dialog-actions "No Yes" at bounding box center [246, 141] width 120 height 29
click at [299, 147] on mat-dialog-actions "No Yes" at bounding box center [246, 141] width 120 height 29
click at [299, 145] on button "Yes" at bounding box center [296, 139] width 19 height 14
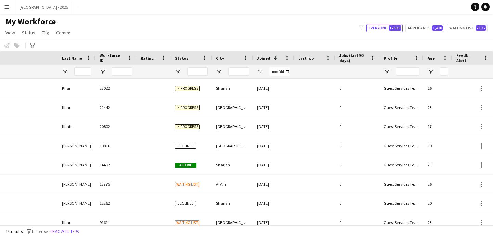
scroll to position [0, 231]
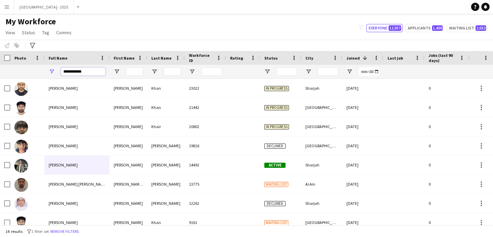
click at [100, 73] on input "**********" at bounding box center [83, 71] width 44 height 8
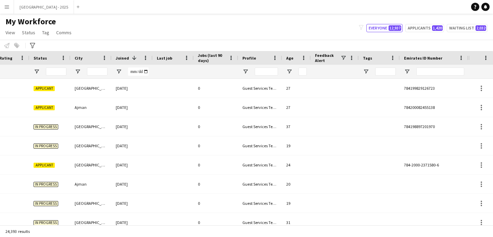
click at [457, 76] on div at bounding box center [440, 72] width 48 height 14
click at [453, 73] on input "Emirates ID Number Filter Input" at bounding box center [440, 71] width 48 height 8
paste input "*******"
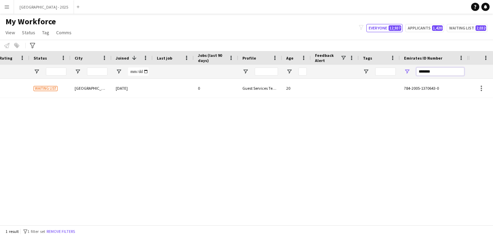
type input "*******"
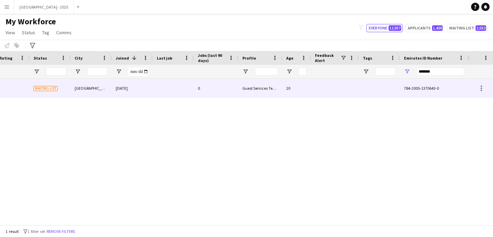
click at [167, 86] on div at bounding box center [173, 88] width 41 height 19
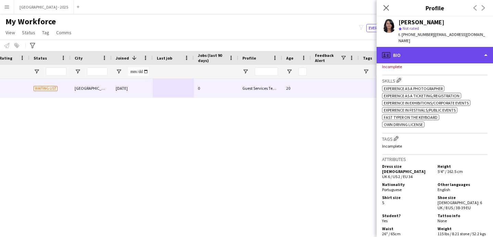
click at [443, 53] on div "profile Bio" at bounding box center [434, 55] width 116 height 16
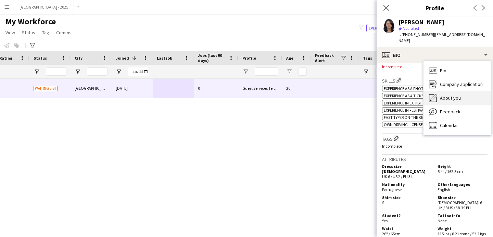
click at [460, 93] on div "About you About you" at bounding box center [457, 98] width 68 height 14
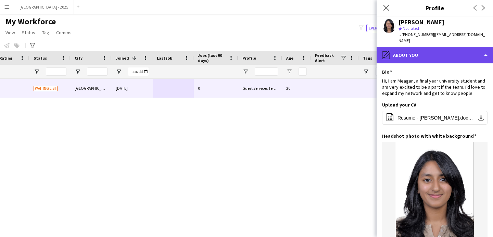
click at [433, 56] on div "pencil4 About you" at bounding box center [434, 55] width 116 height 16
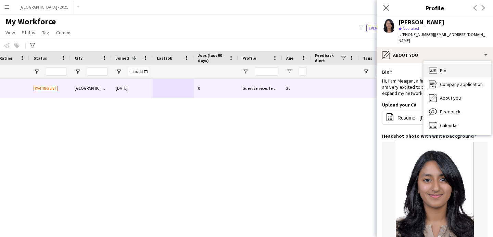
click at [459, 69] on div "Bio Bio" at bounding box center [457, 71] width 68 height 14
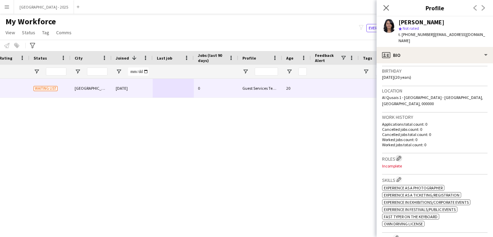
click at [398, 156] on app-icon "Edit crew company roles" at bounding box center [398, 158] width 5 height 5
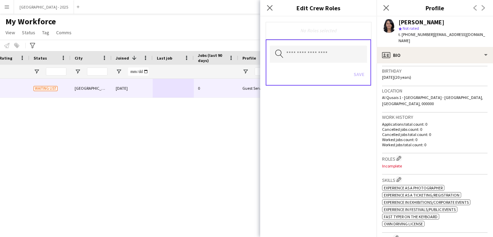
click at [331, 76] on div "Save" at bounding box center [318, 75] width 97 height 20
click at [323, 57] on input "text" at bounding box center [318, 54] width 97 height 17
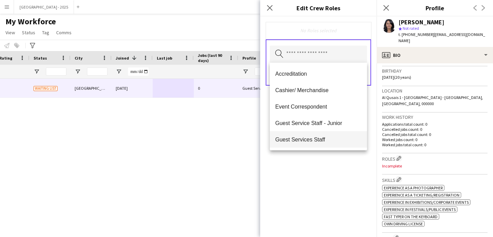
click at [324, 139] on span "Guest Services Staff" at bounding box center [318, 139] width 86 height 7
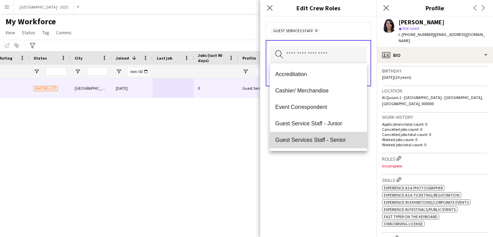
click at [325, 139] on span "Guest Services Staff - Senior" at bounding box center [318, 140] width 86 height 7
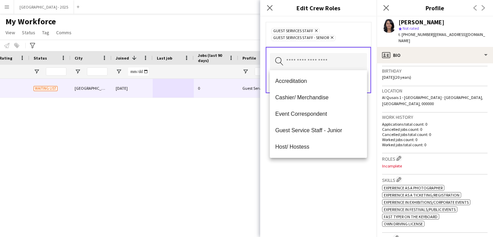
click at [331, 169] on div "Guest Services Staff Remove Guest Services Staff - Senior Remove Search by role…" at bounding box center [318, 126] width 116 height 220
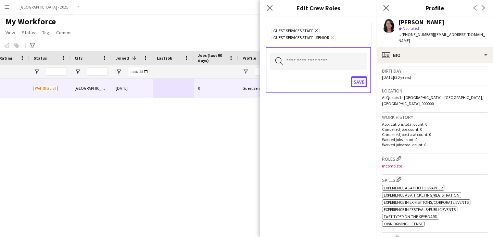
click at [358, 78] on button "Save" at bounding box center [359, 81] width 16 height 11
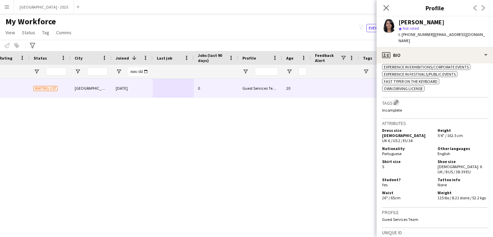
click at [396, 100] on app-icon "Edit crew company tags" at bounding box center [396, 102] width 5 height 5
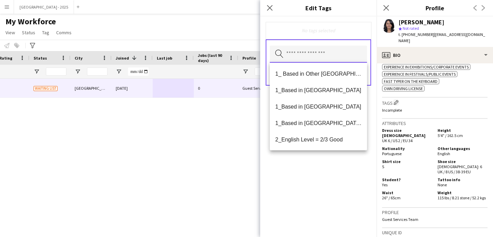
click at [300, 53] on input "text" at bounding box center [318, 54] width 97 height 17
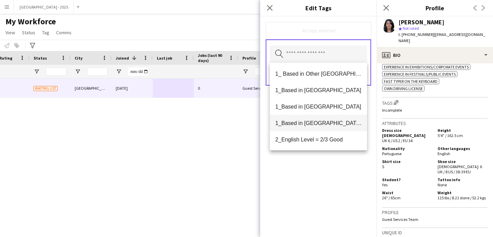
click at [319, 126] on span "1_Based in [GEOGRAPHIC_DATA]/[GEOGRAPHIC_DATA]/Ajman" at bounding box center [318, 123] width 86 height 7
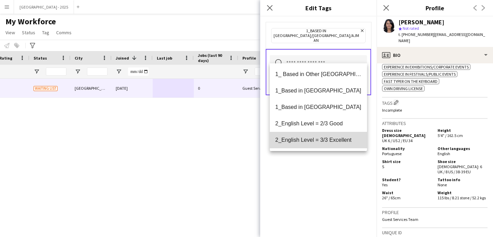
click at [320, 139] on span "2_English Level = 3/3 Excellent" at bounding box center [318, 140] width 86 height 7
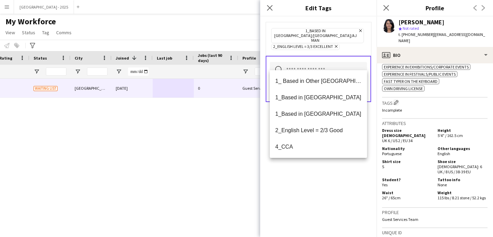
click at [323, 191] on div "1_Based in [GEOGRAPHIC_DATA]/[GEOGRAPHIC_DATA]/Ajman Remove 2_English Level = 3…" at bounding box center [318, 126] width 116 height 220
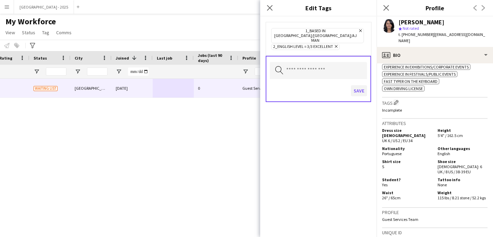
click at [349, 82] on div "Save" at bounding box center [318, 92] width 97 height 20
click at [356, 85] on button "Save" at bounding box center [359, 90] width 16 height 11
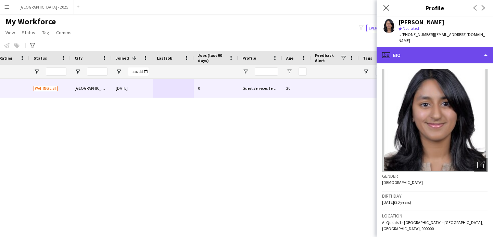
click at [398, 56] on div "profile Bio" at bounding box center [434, 55] width 116 height 16
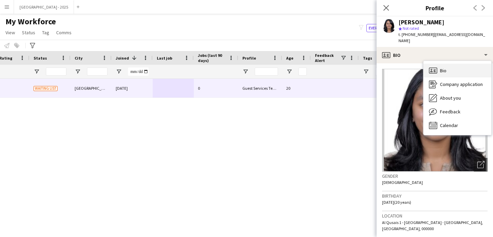
click at [433, 64] on div "Bio Bio" at bounding box center [457, 71] width 68 height 14
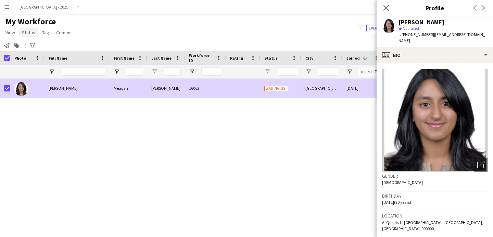
click at [21, 35] on link "Status" at bounding box center [28, 32] width 19 height 9
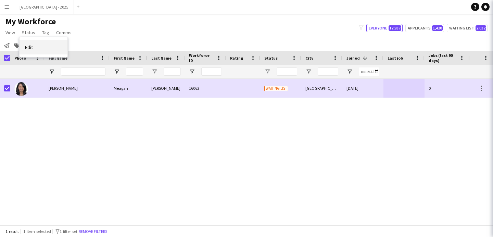
click at [31, 48] on span "Edit" at bounding box center [29, 47] width 8 height 6
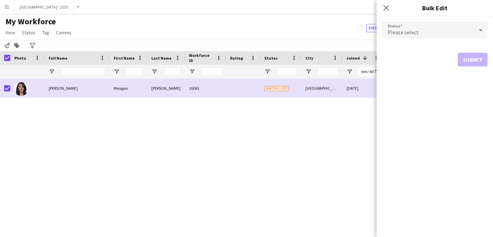
click at [425, 33] on div "Please select" at bounding box center [428, 30] width 92 height 16
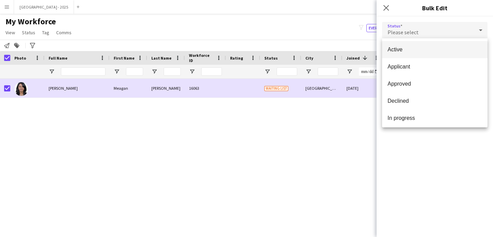
click at [408, 42] on mat-option "Active" at bounding box center [434, 49] width 105 height 17
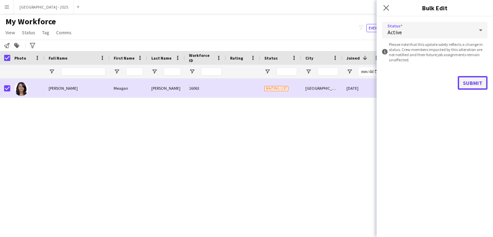
click at [463, 77] on button "Submit" at bounding box center [473, 83] width 30 height 14
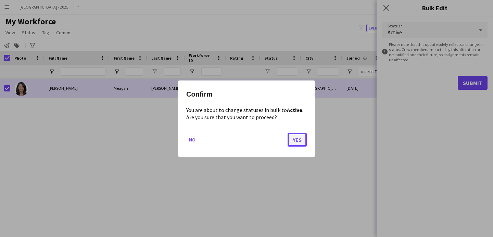
click at [298, 141] on button "Yes" at bounding box center [296, 139] width 19 height 14
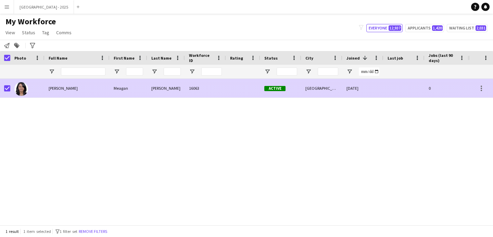
click at [239, 93] on div at bounding box center [243, 88] width 34 height 19
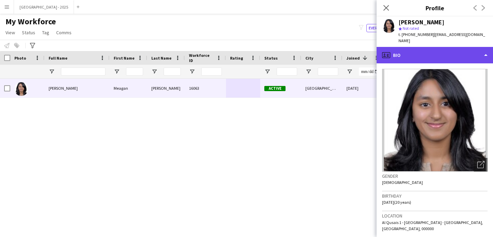
click at [417, 50] on div "profile Bio" at bounding box center [434, 55] width 116 height 16
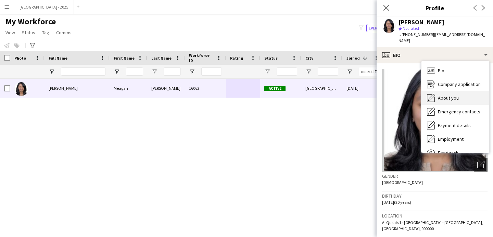
click at [448, 100] on span "About you" at bounding box center [448, 98] width 21 height 6
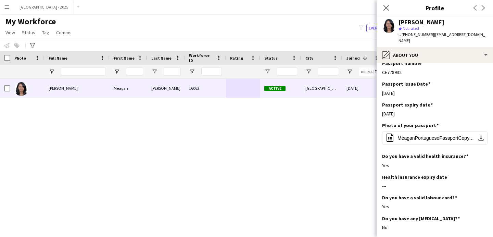
scroll to position [376, 0]
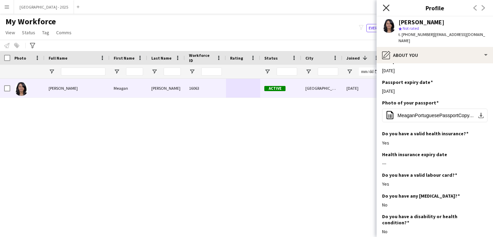
click at [385, 7] on icon at bounding box center [386, 7] width 7 height 7
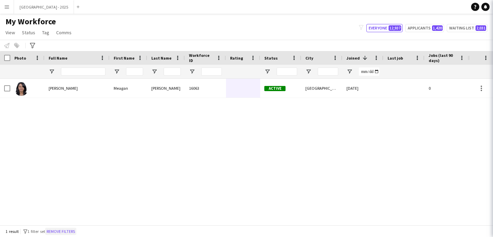
click at [67, 230] on button "Remove filters" at bounding box center [60, 232] width 31 height 8
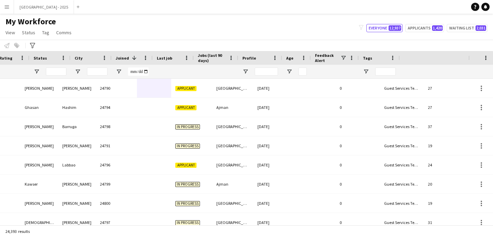
scroll to position [0, 231]
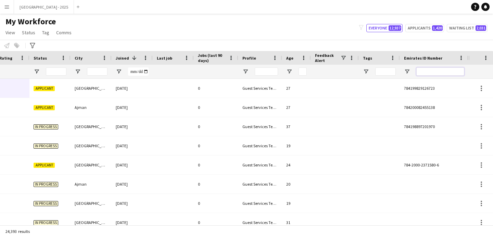
click at [422, 71] on input "Emirates ID Number Filter Input" at bounding box center [440, 71] width 48 height 8
paste input "*******"
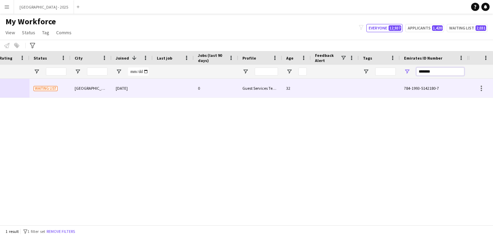
type input "*******"
drag, startPoint x: 267, startPoint y: 94, endPoint x: 260, endPoint y: 94, distance: 6.2
click at [267, 95] on div "Guest Services Team" at bounding box center [260, 88] width 44 height 19
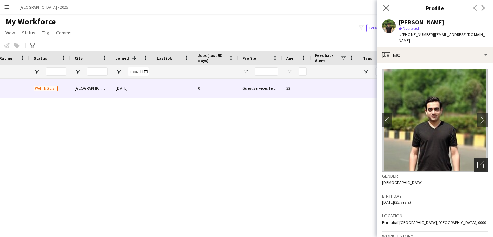
click at [477, 161] on icon "Open photos pop-in" at bounding box center [480, 164] width 7 height 7
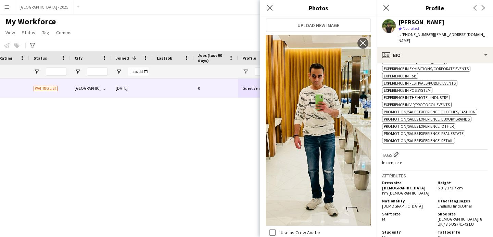
scroll to position [278, 0]
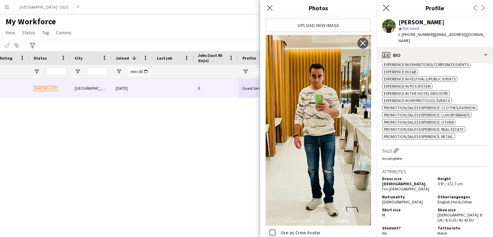
click at [390, 7] on app-icon "Close pop-in" at bounding box center [386, 8] width 10 height 10
